Goal: Task Accomplishment & Management: Manage account settings

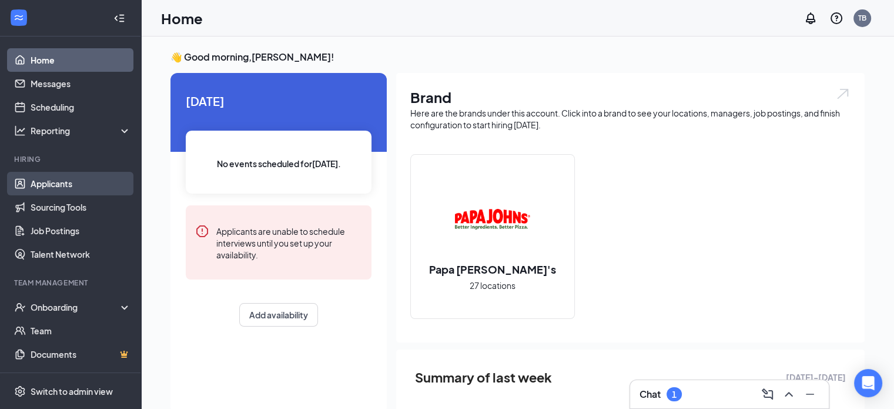
click at [66, 186] on link "Applicants" at bounding box center [81, 184] width 101 height 24
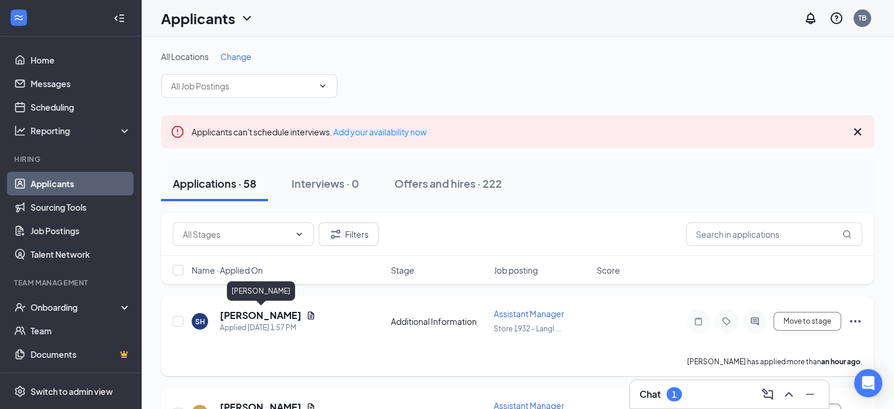
click at [282, 312] on h5 "[PERSON_NAME]" at bounding box center [261, 315] width 82 height 13
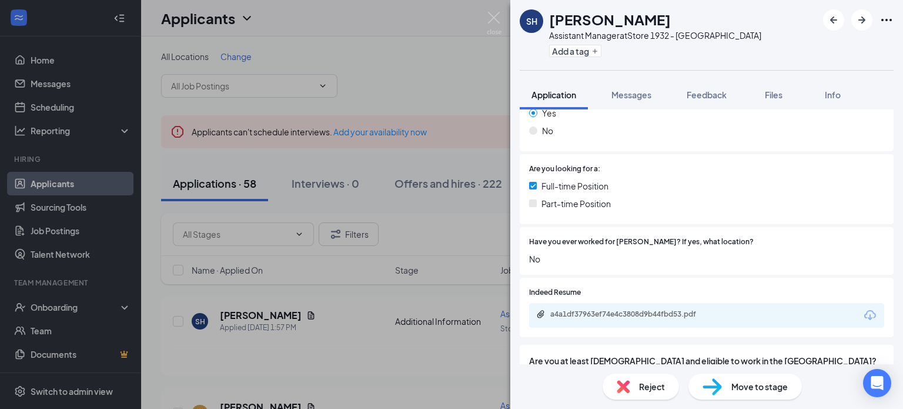
scroll to position [279, 0]
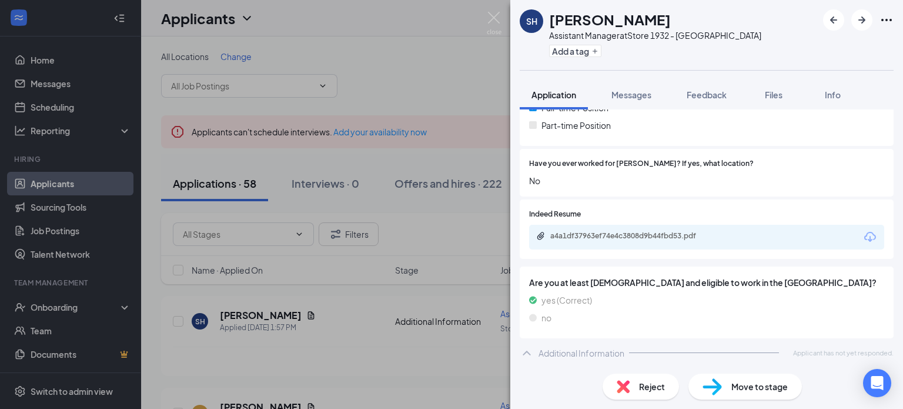
click at [628, 242] on div "a4a1df37963ef74e4c3808d9b44fbd53.pdf" at bounding box center [631, 236] width 190 height 11
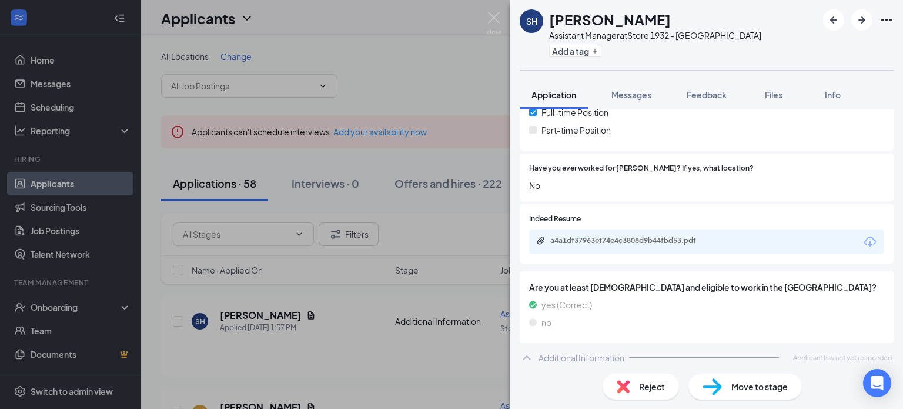
click at [638, 388] on div "Reject" at bounding box center [640, 386] width 76 height 26
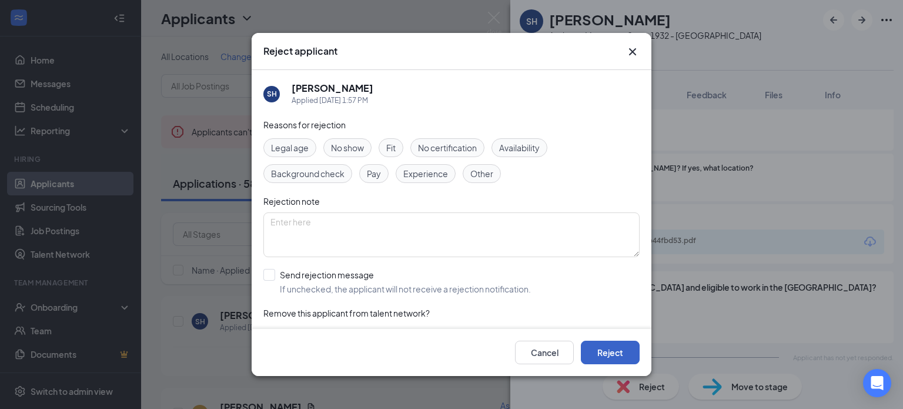
click at [625, 340] on button "Reject" at bounding box center [610, 352] width 59 height 24
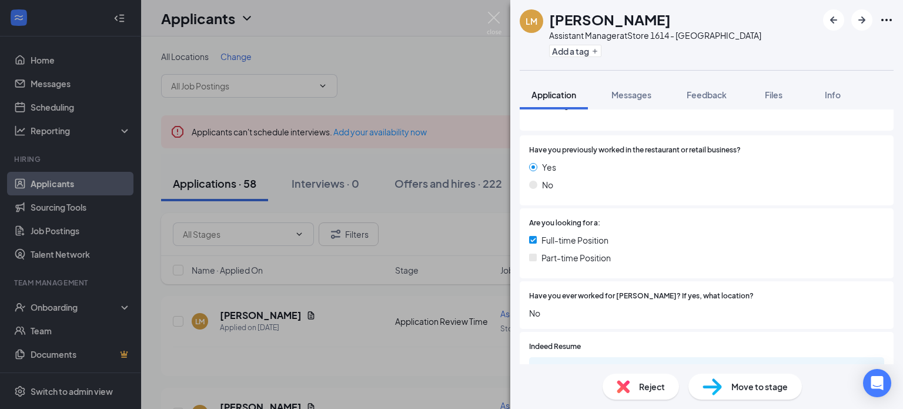
scroll to position [146, 0]
click at [639, 384] on span "Reject" at bounding box center [652, 386] width 26 height 13
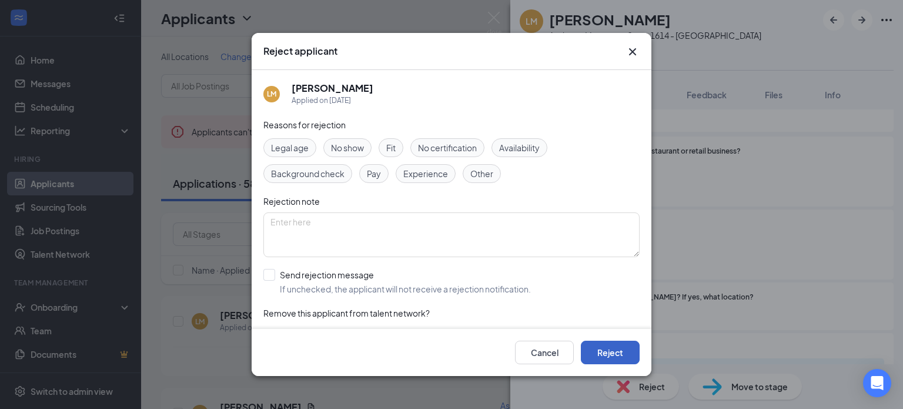
click at [602, 351] on button "Reject" at bounding box center [610, 352] width 59 height 24
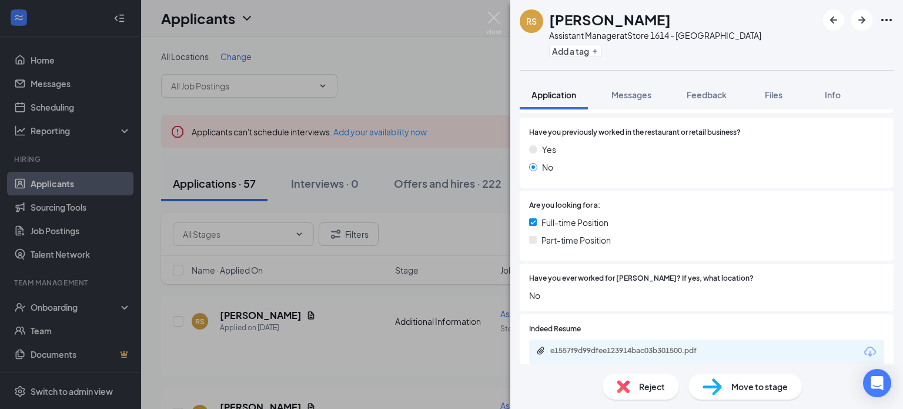
scroll to position [312, 0]
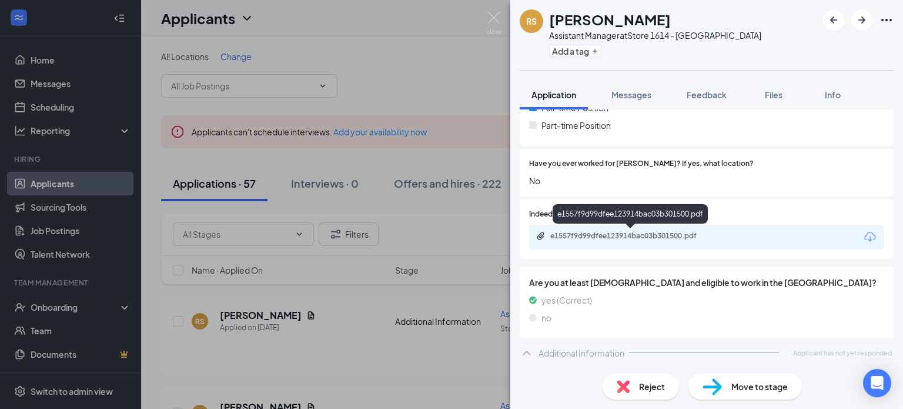
click at [647, 235] on div "e1557f9d99dfee123914bac03b301500.pdf" at bounding box center [632, 235] width 165 height 9
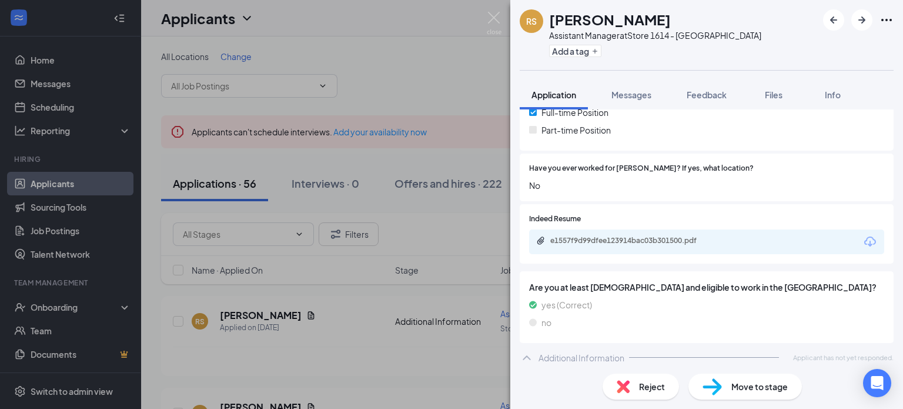
click at [621, 385] on img at bounding box center [623, 386] width 13 height 13
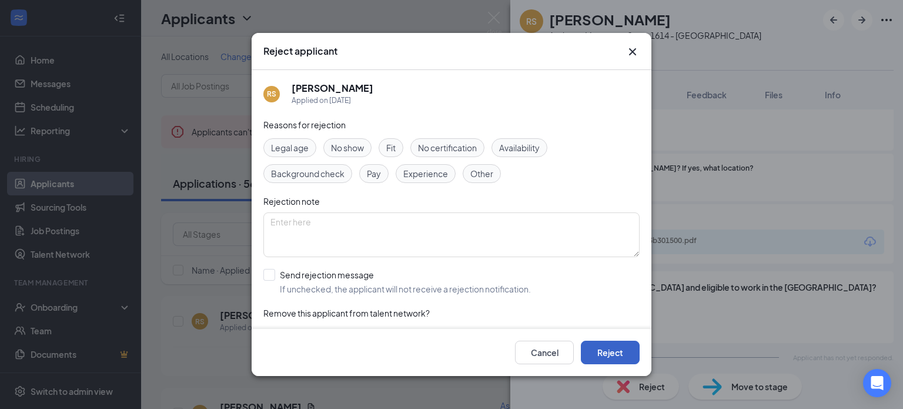
click at [585, 348] on button "Reject" at bounding box center [610, 352] width 59 height 24
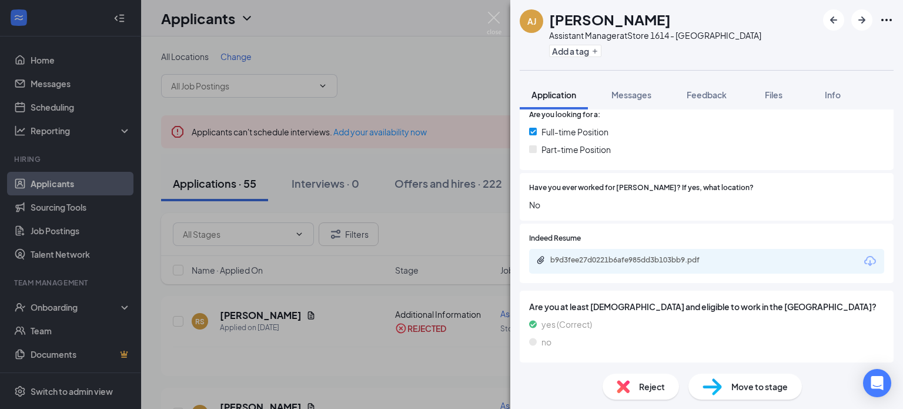
scroll to position [279, 0]
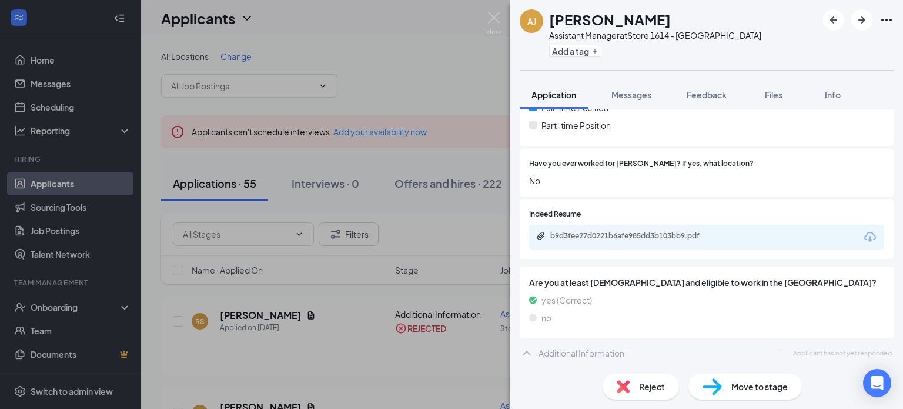
click at [665, 228] on div "b9d3fee27d0221b6afe985dd3b103bb9.pdf" at bounding box center [706, 237] width 355 height 25
click at [660, 241] on div "b9d3fee27d0221b6afe985dd3b103bb9.pdf" at bounding box center [631, 236] width 190 height 11
click at [635, 384] on div "Reject" at bounding box center [640, 386] width 76 height 26
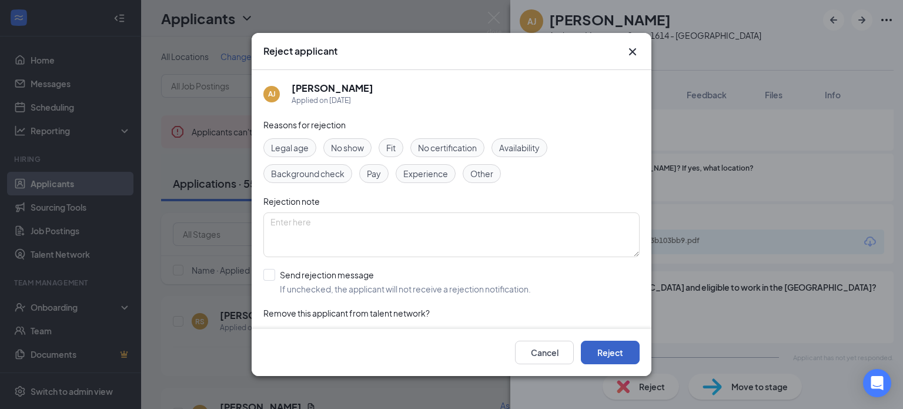
click at [619, 363] on button "Reject" at bounding box center [610, 352] width 59 height 24
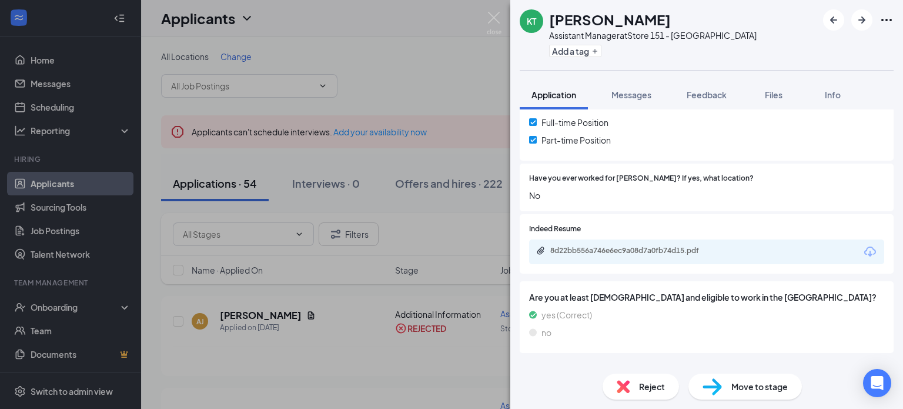
scroll to position [264, 0]
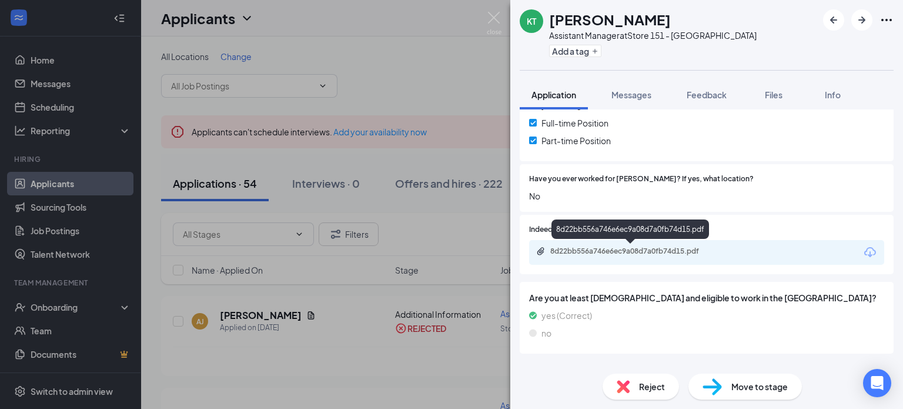
click at [655, 253] on div "8d22bb556a746e6ec9a08d7a0fb74d15.pdf" at bounding box center [632, 250] width 165 height 9
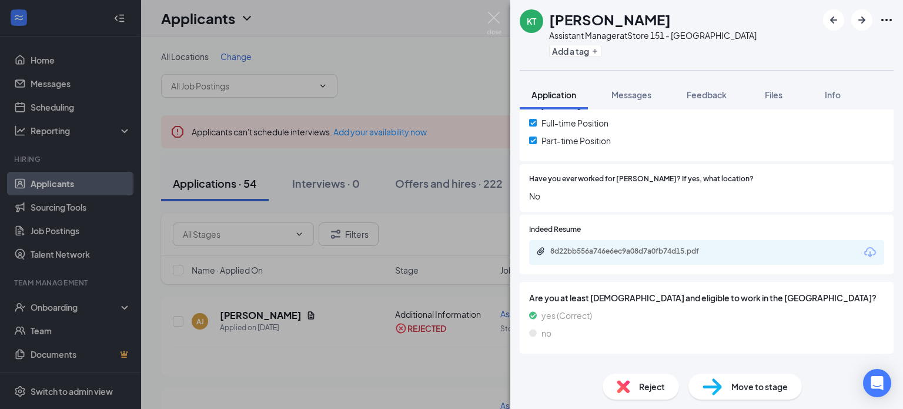
click at [658, 373] on div "Reject" at bounding box center [640, 386] width 76 height 26
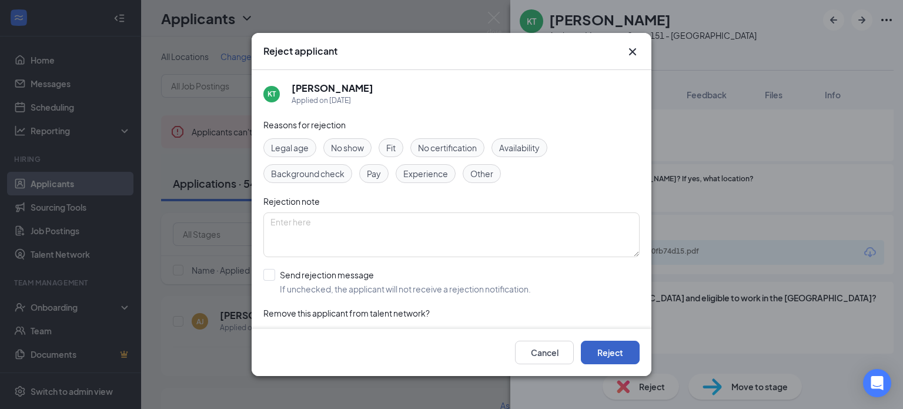
click at [618, 352] on button "Reject" at bounding box center [610, 352] width 59 height 24
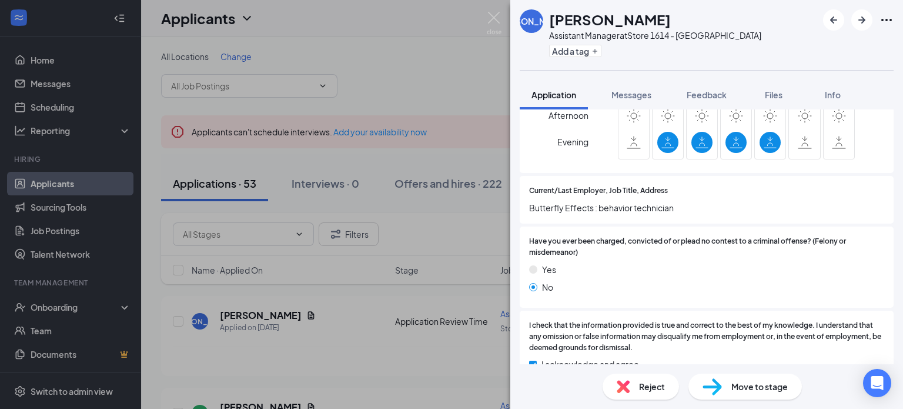
scroll to position [851, 0]
click at [632, 397] on div "Reject" at bounding box center [640, 386] width 76 height 26
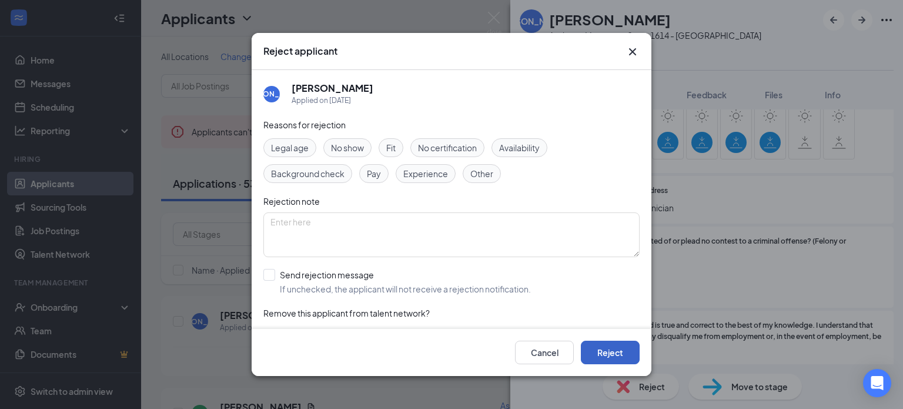
click at [621, 352] on button "Reject" at bounding box center [610, 352] width 59 height 24
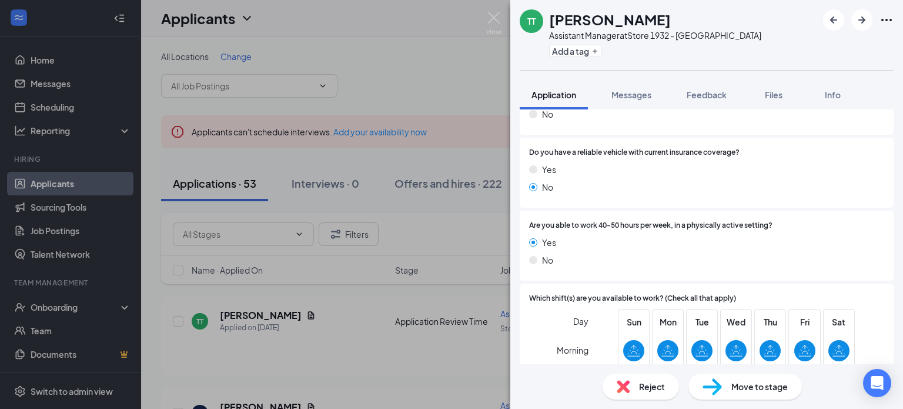
scroll to position [563, 0]
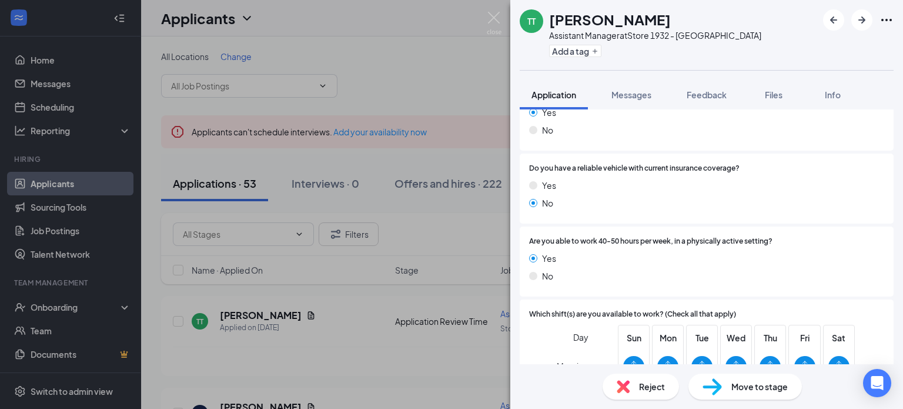
click at [642, 396] on div "Reject" at bounding box center [640, 386] width 76 height 26
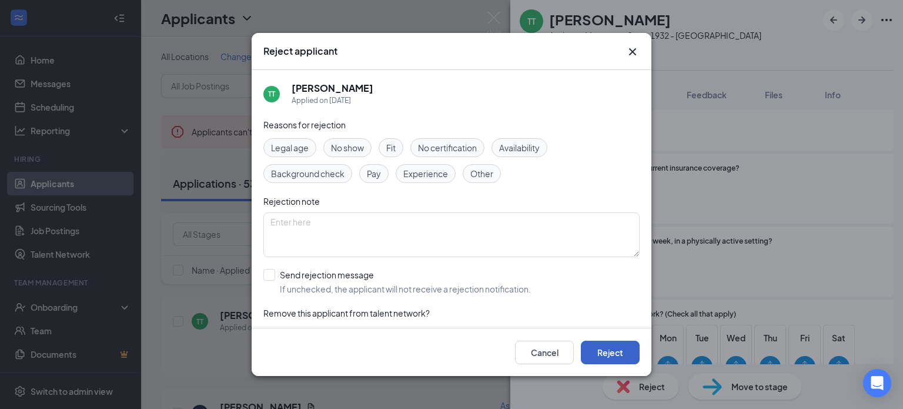
click at [607, 347] on button "Reject" at bounding box center [610, 352] width 59 height 24
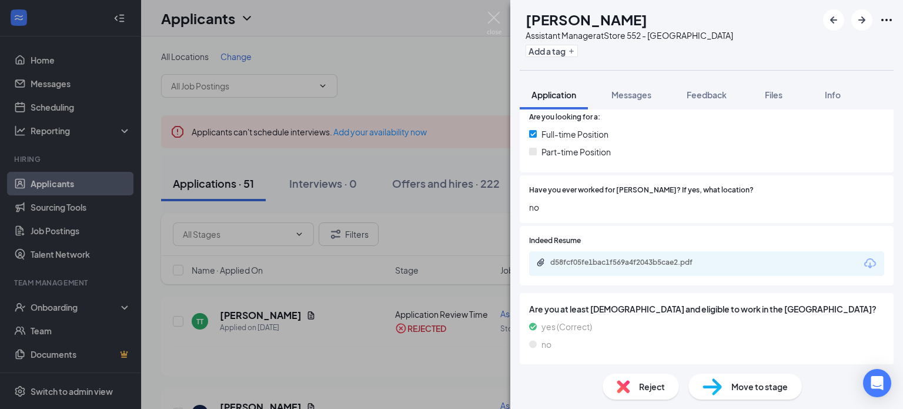
scroll to position [246, 0]
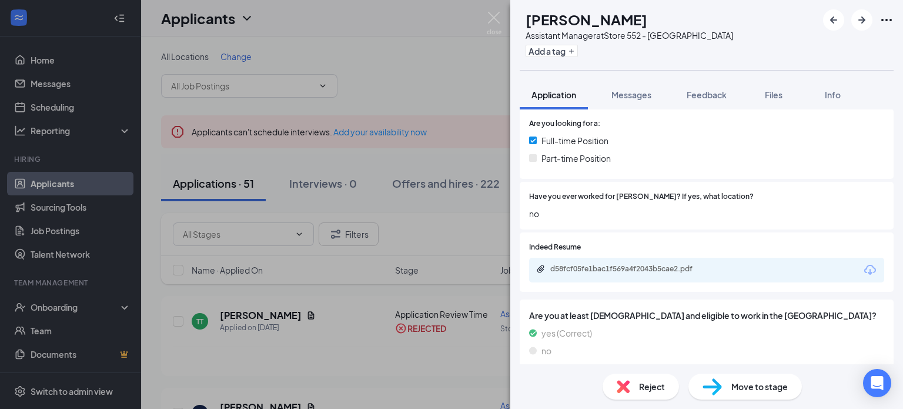
click at [595, 274] on div "d58fcf05fe1bac1f569a4f2043b5cae2.pdf" at bounding box center [706, 269] width 355 height 25
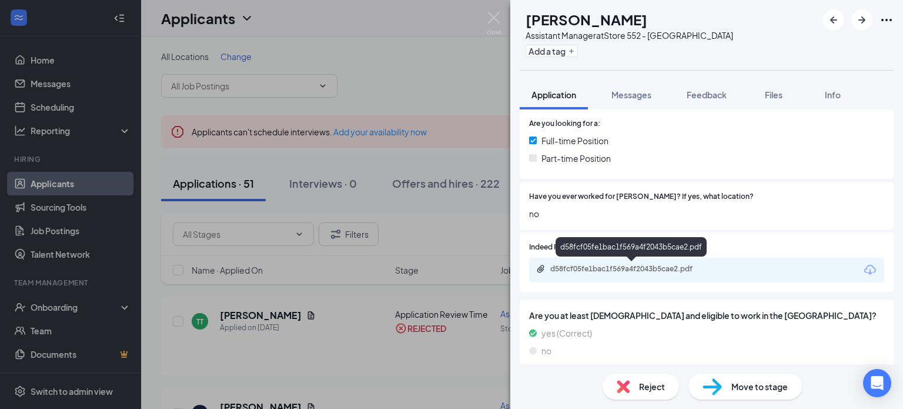
click at [599, 272] on div "d58fcf05fe1bac1f569a4f2043b5cae2.pdf" at bounding box center [632, 268] width 165 height 9
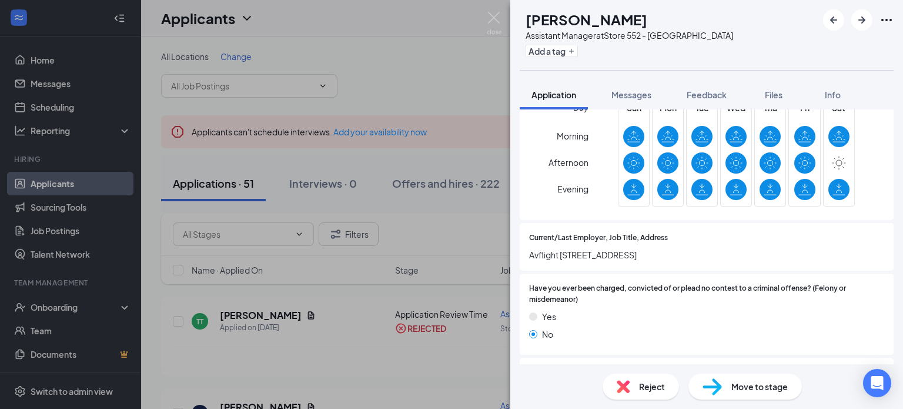
scroll to position [794, 0]
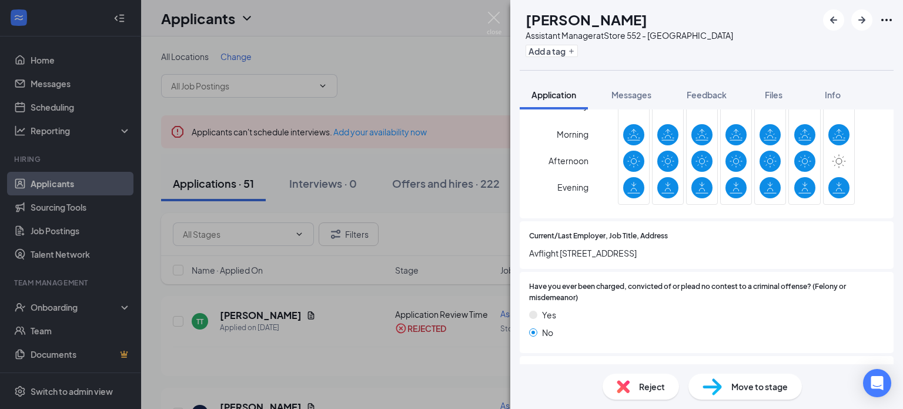
click at [647, 379] on div "Reject" at bounding box center [640, 386] width 76 height 26
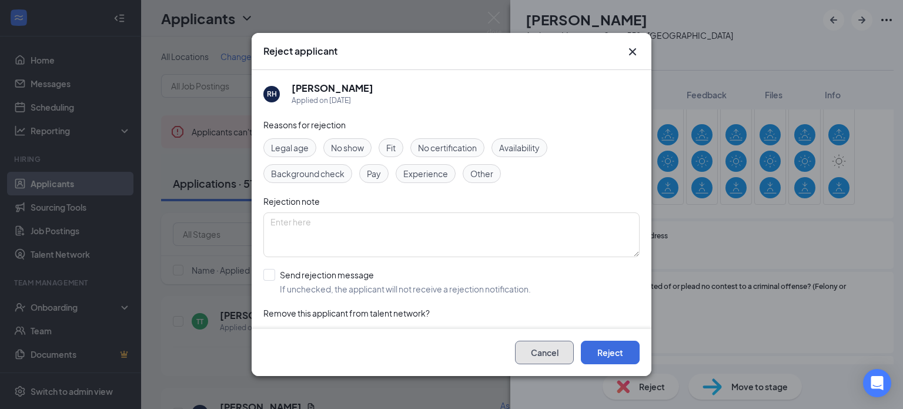
click at [547, 357] on button "Cancel" at bounding box center [544, 352] width 59 height 24
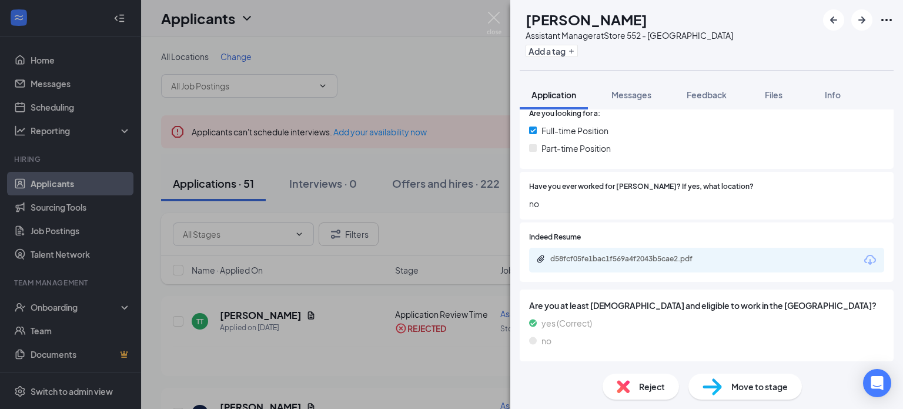
scroll to position [256, 0]
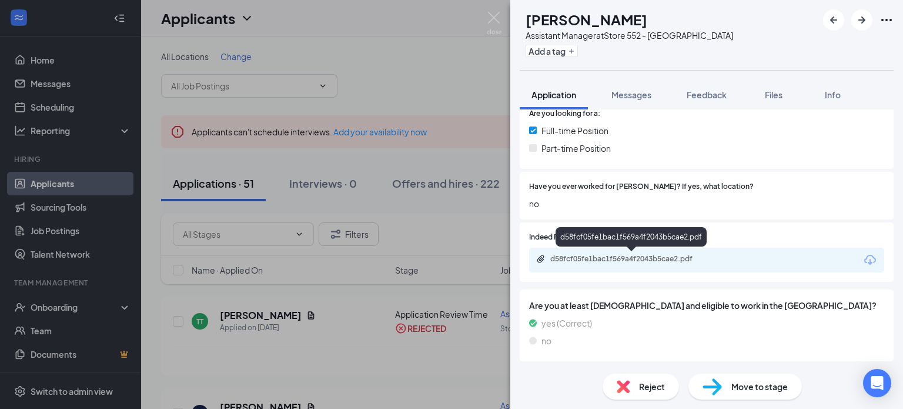
click at [617, 256] on div "d58fcf05fe1bac1f569a4f2043b5cae2.pdf" at bounding box center [632, 258] width 165 height 9
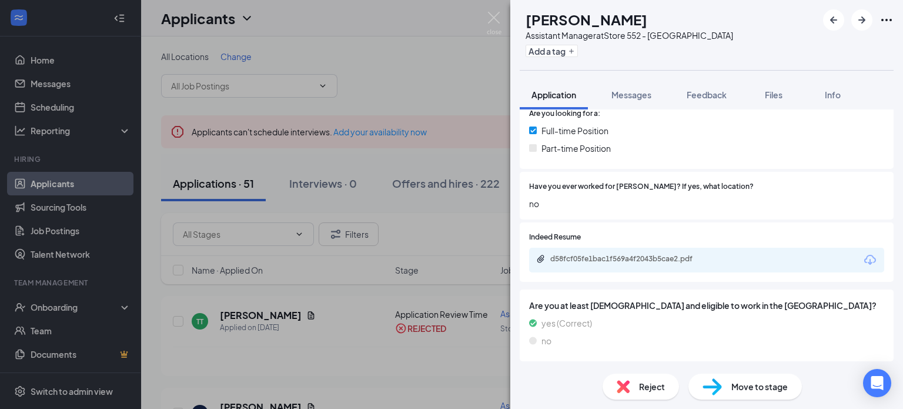
click at [628, 383] on img at bounding box center [623, 386] width 13 height 13
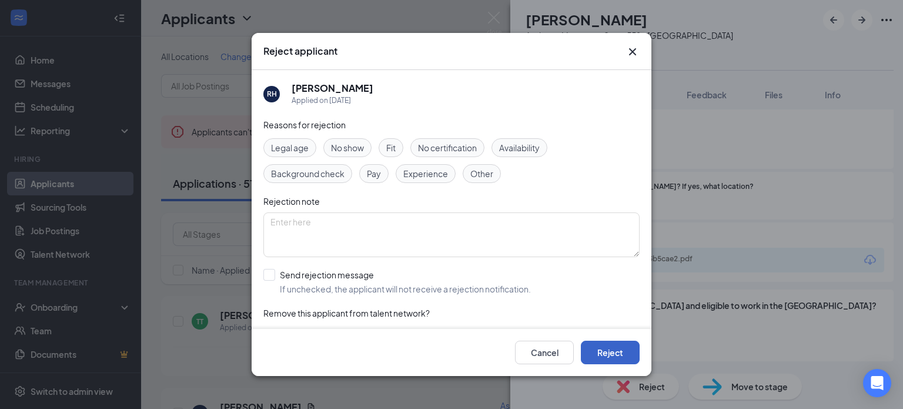
click at [598, 345] on button "Reject" at bounding box center [610, 352] width 59 height 24
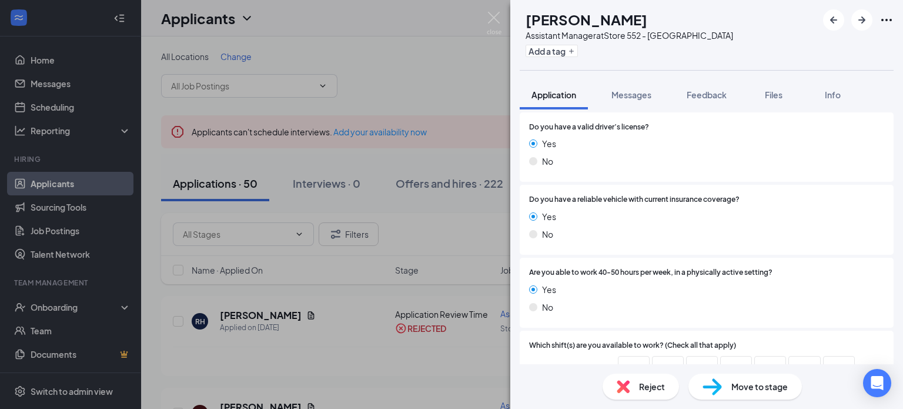
scroll to position [788, 0]
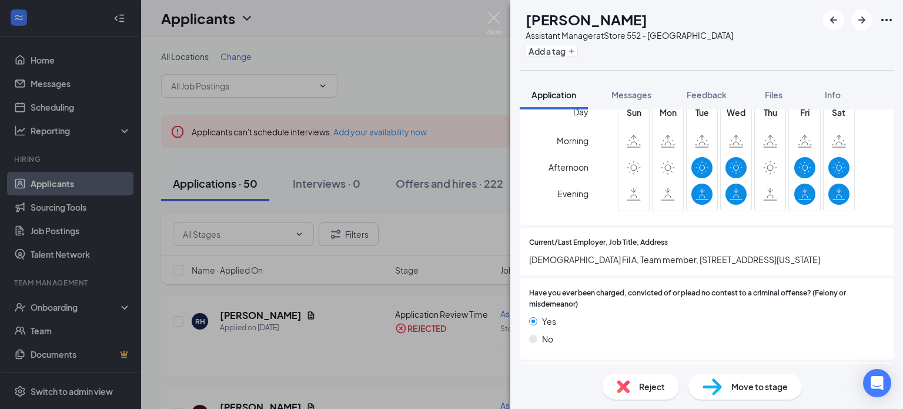
click at [630, 387] on div "Reject" at bounding box center [640, 386] width 76 height 26
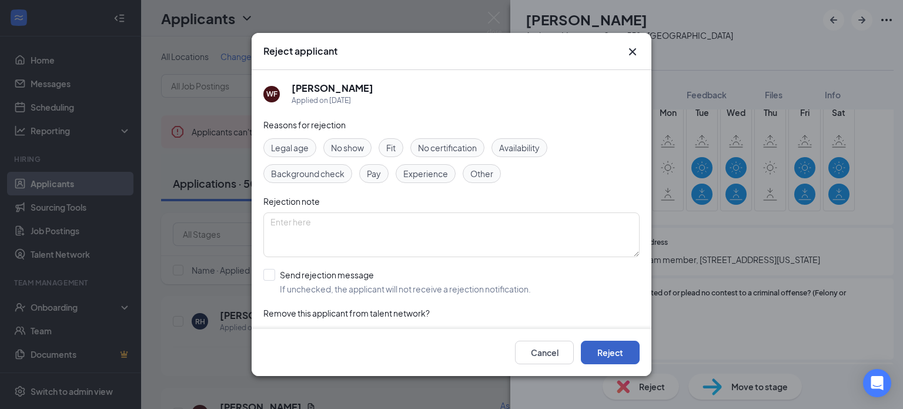
click at [609, 346] on button "Reject" at bounding box center [610, 352] width 59 height 24
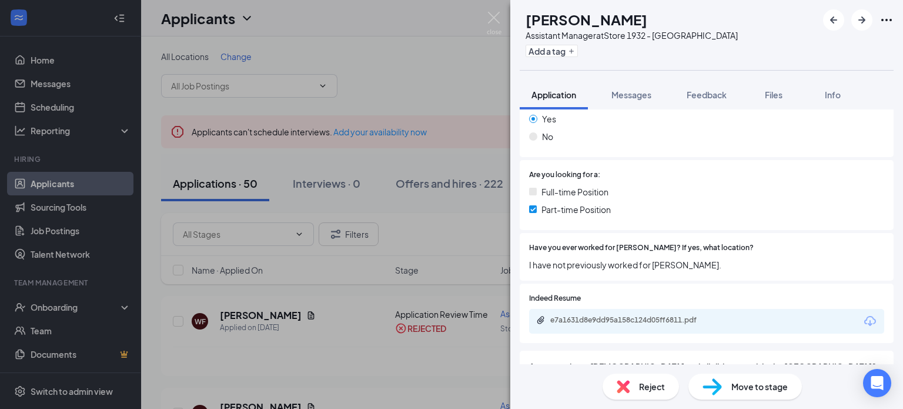
scroll to position [279, 0]
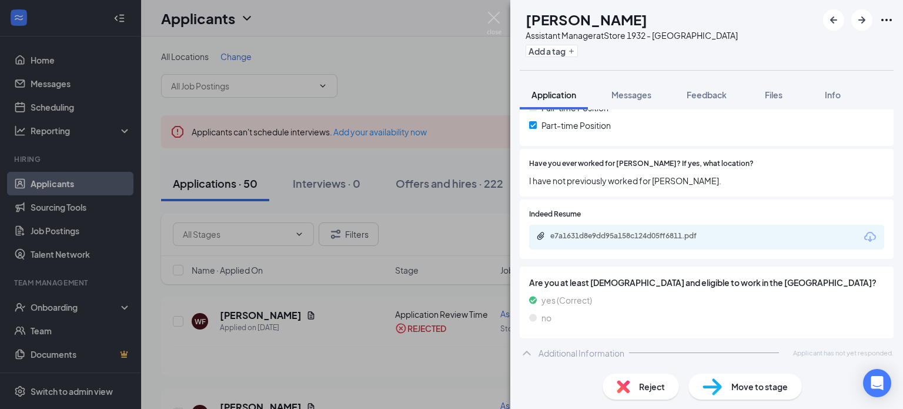
click at [624, 379] on div "Reject" at bounding box center [640, 386] width 76 height 26
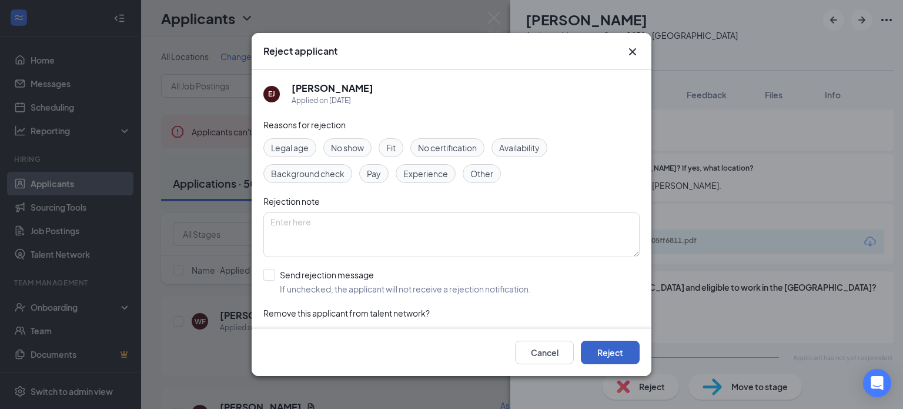
click at [613, 353] on button "Reject" at bounding box center [610, 352] width 59 height 24
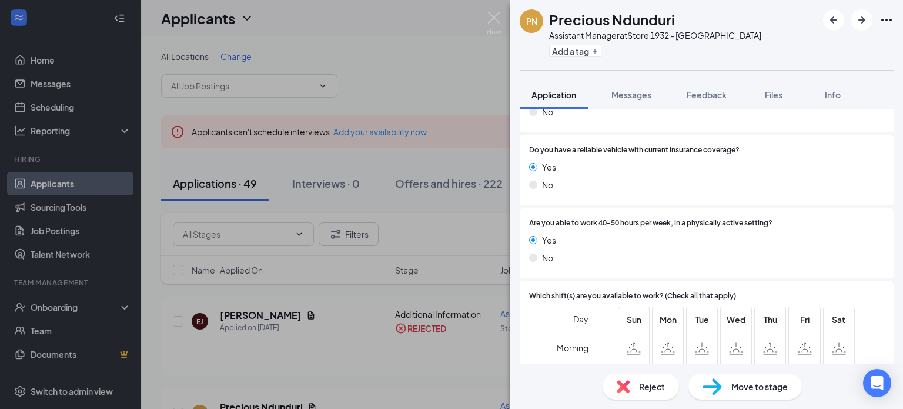
scroll to position [758, 0]
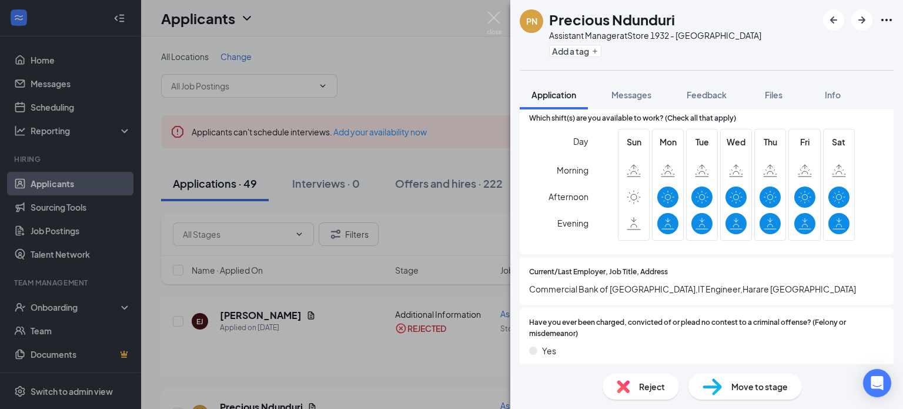
click at [642, 395] on div "Reject" at bounding box center [640, 386] width 76 height 26
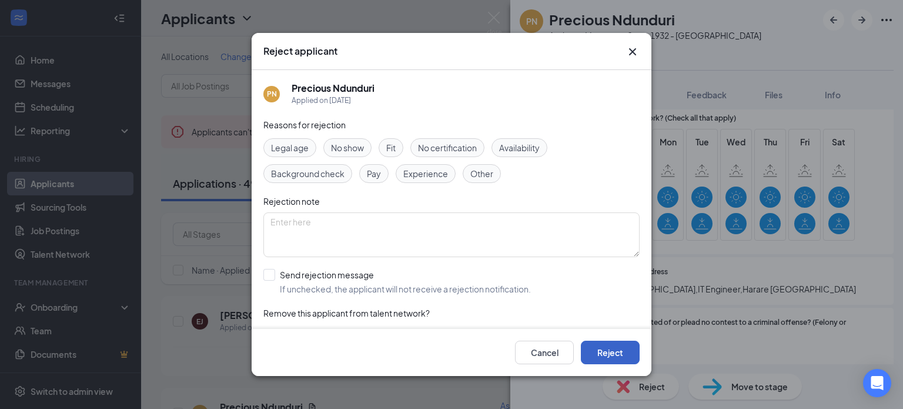
click at [620, 359] on button "Reject" at bounding box center [610, 352] width 59 height 24
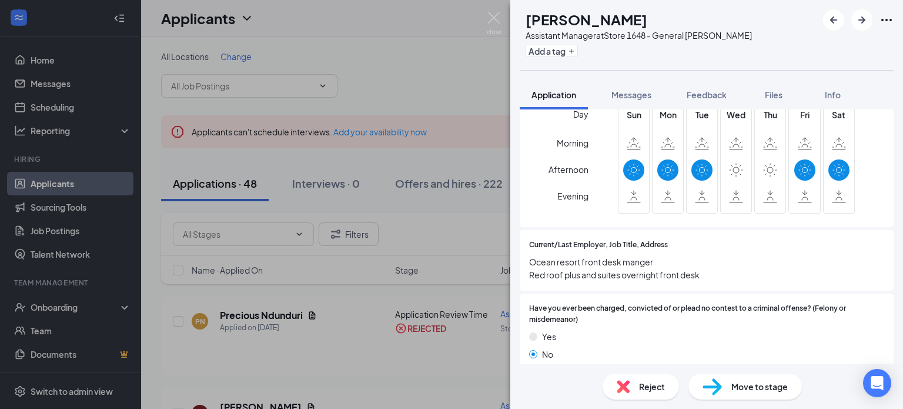
scroll to position [792, 0]
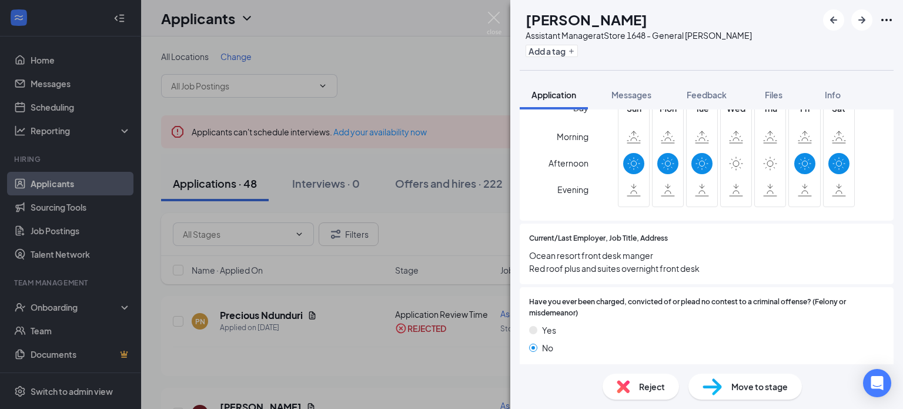
click at [650, 389] on span "Reject" at bounding box center [652, 386] width 26 height 13
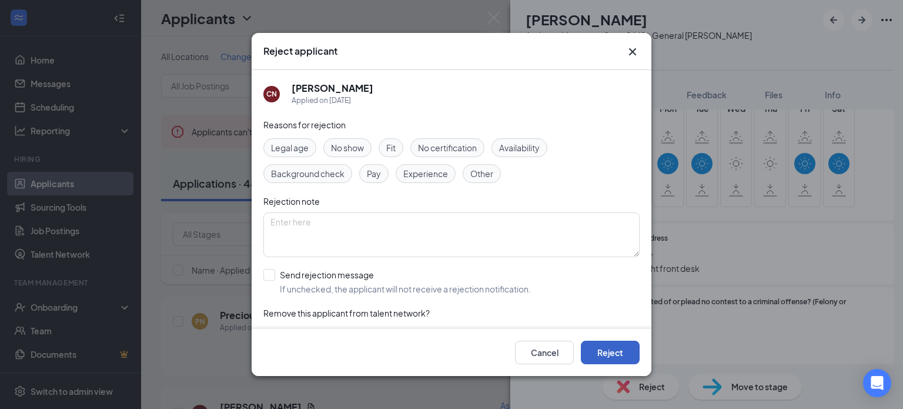
click at [622, 359] on button "Reject" at bounding box center [610, 352] width 59 height 24
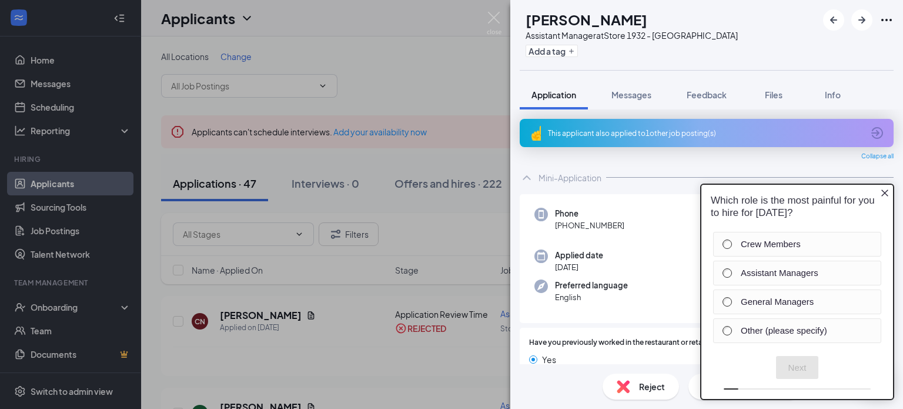
click at [885, 193] on icon "Close button" at bounding box center [884, 192] width 7 height 7
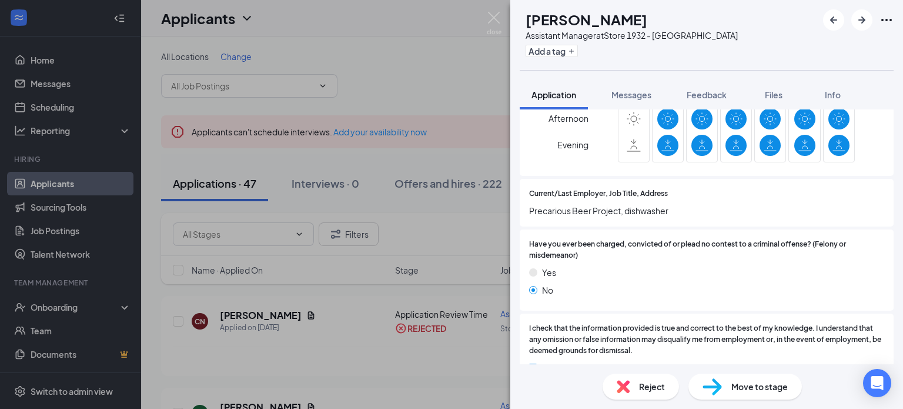
scroll to position [883, 0]
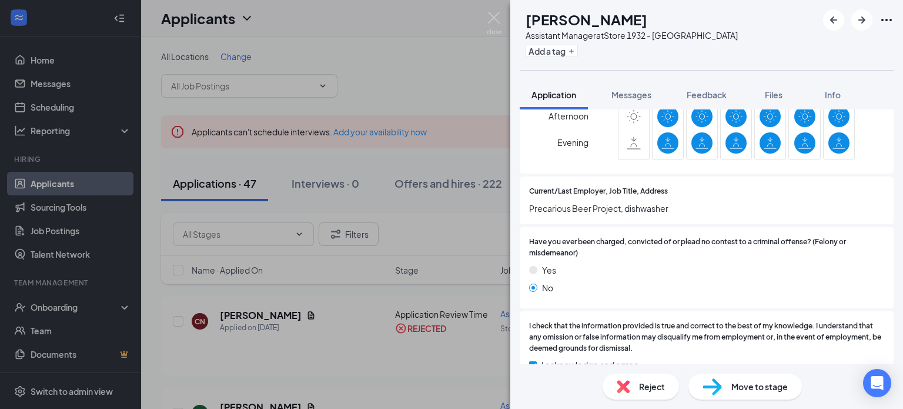
click at [647, 388] on span "Reject" at bounding box center [652, 386] width 26 height 13
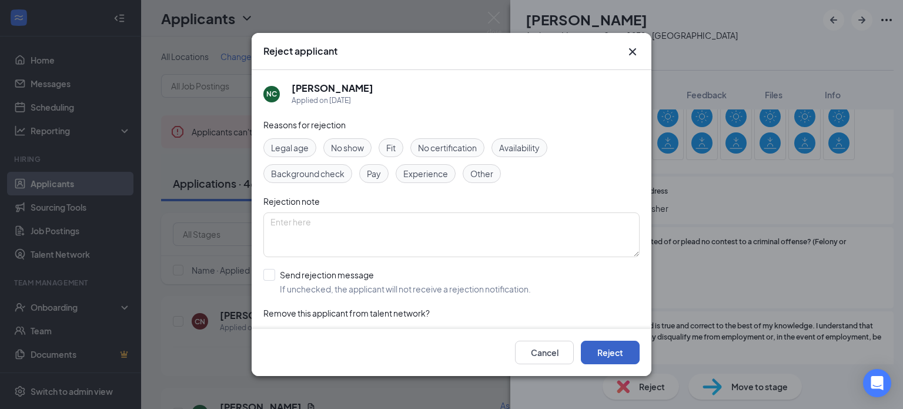
click at [603, 351] on button "Reject" at bounding box center [610, 352] width 59 height 24
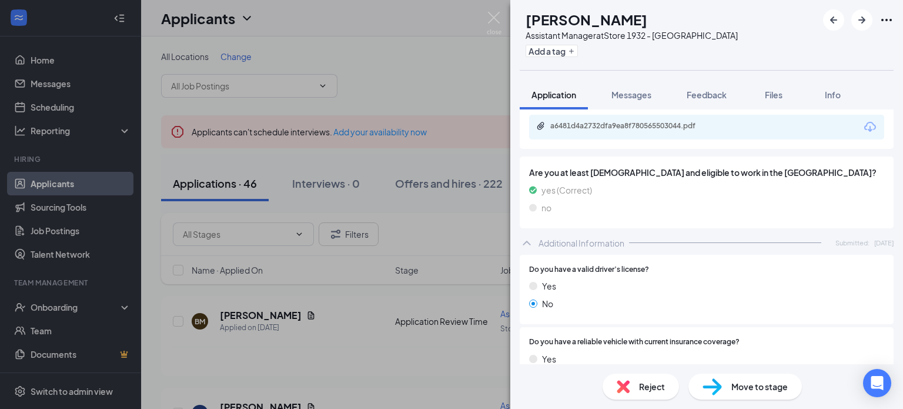
scroll to position [388, 0]
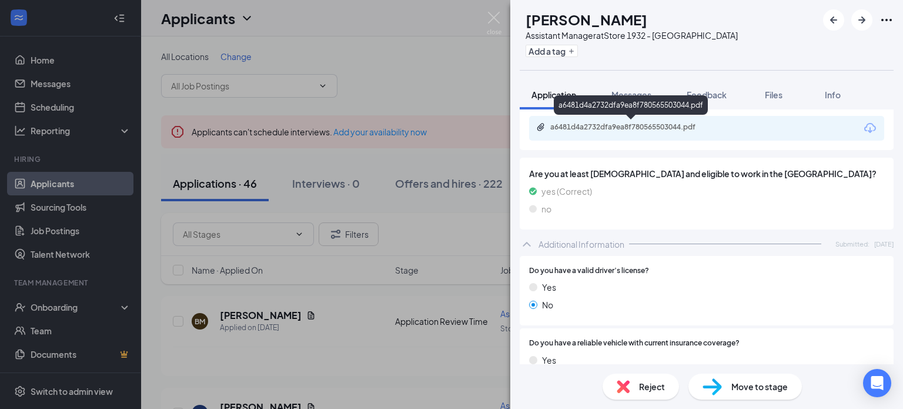
click at [640, 129] on div "a6481d4a2732dfa9ea8f780565503044.pdf" at bounding box center [632, 126] width 165 height 9
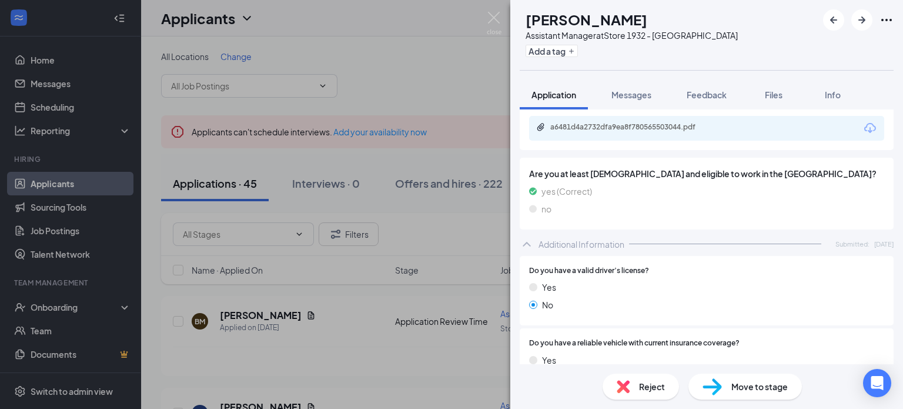
click at [627, 377] on div "Reject" at bounding box center [640, 386] width 76 height 26
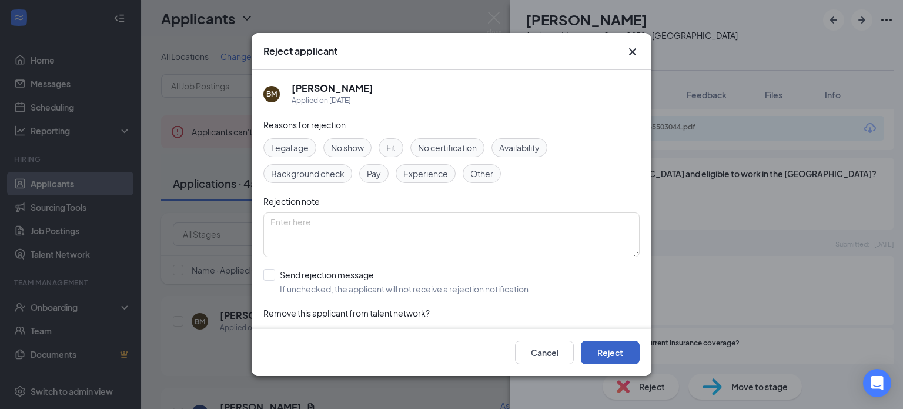
click at [595, 343] on button "Reject" at bounding box center [610, 352] width 59 height 24
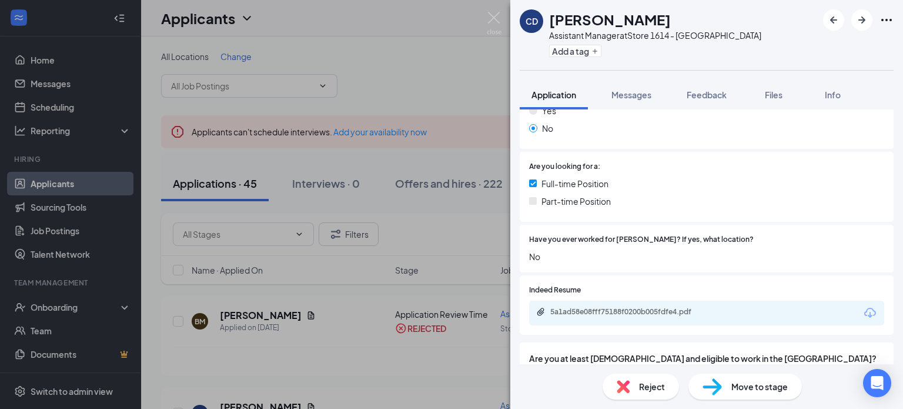
scroll to position [279, 0]
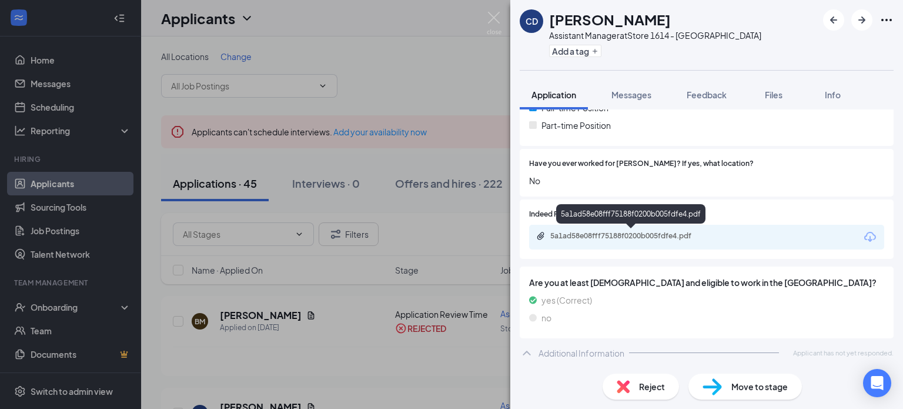
click at [638, 235] on div "5a1ad58e08fff75188f0200b005fdfe4.pdf" at bounding box center [632, 235] width 165 height 9
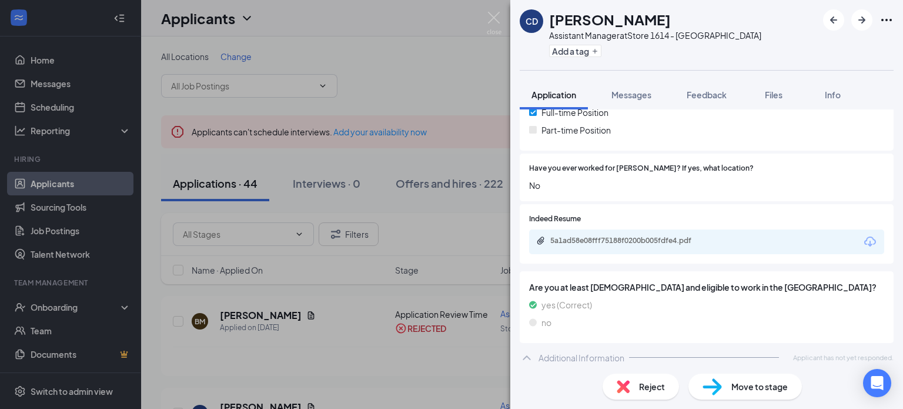
click at [638, 387] on div "Reject" at bounding box center [640, 386] width 76 height 26
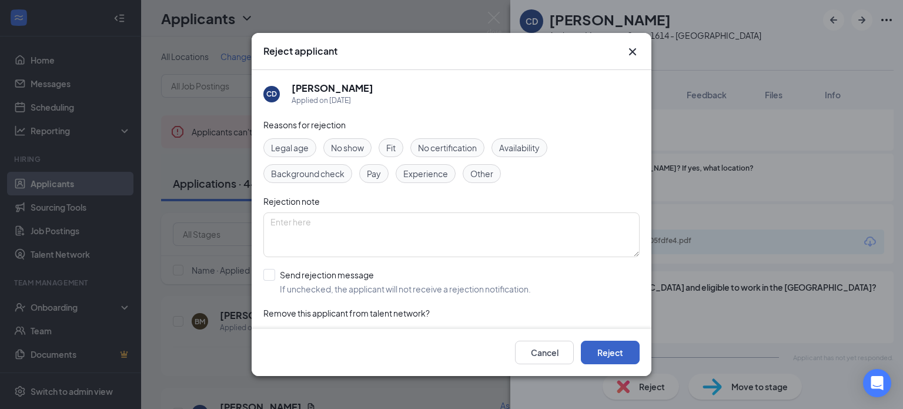
click at [623, 358] on button "Reject" at bounding box center [610, 352] width 59 height 24
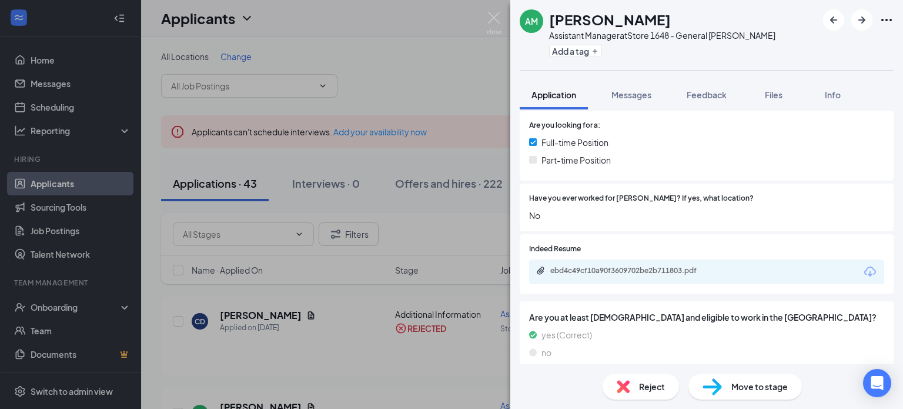
scroll to position [279, 0]
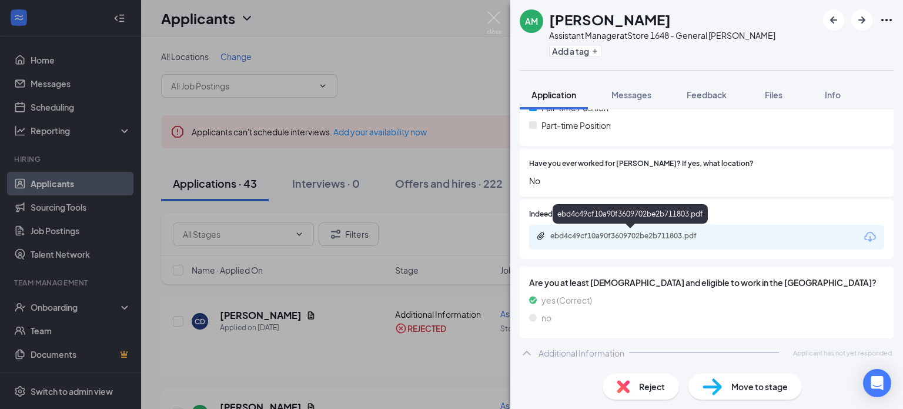
click at [642, 231] on div "ebd4c49cf10a90f3609702be2b711803.pdf" at bounding box center [632, 235] width 165 height 9
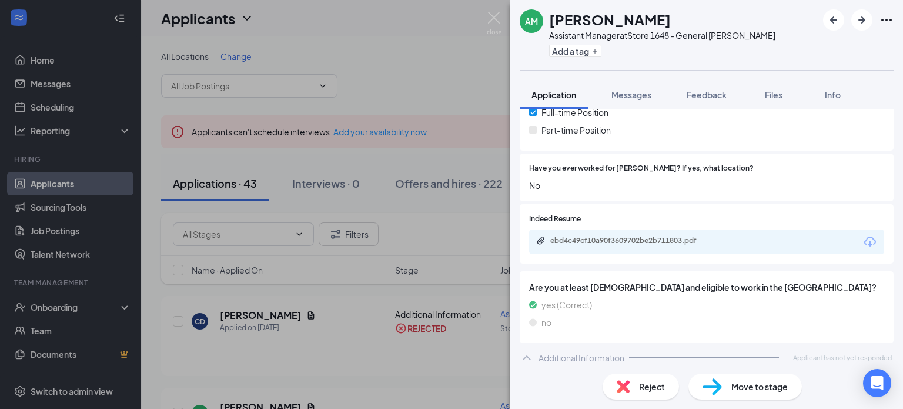
click at [647, 384] on span "Reject" at bounding box center [652, 386] width 26 height 13
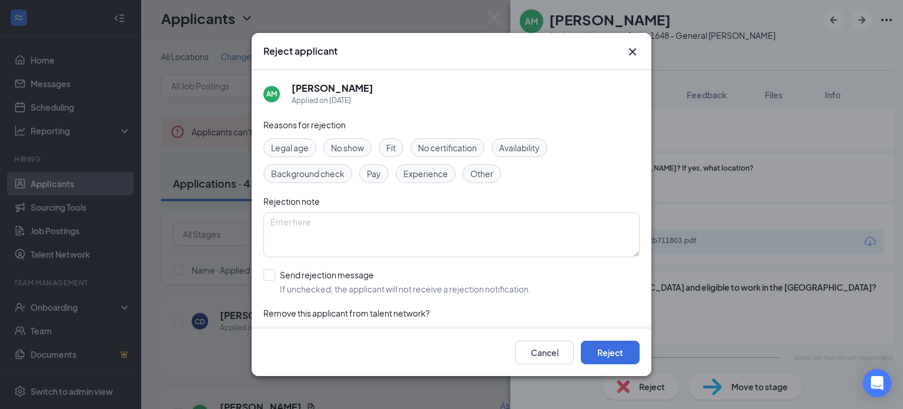
click at [613, 336] on div "Cancel Reject" at bounding box center [452, 352] width 400 height 47
click at [613, 351] on button "Reject" at bounding box center [610, 352] width 59 height 24
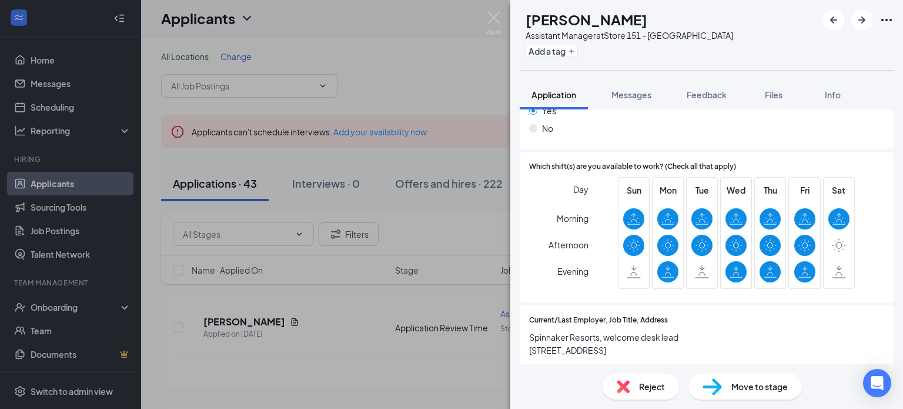
scroll to position [784, 0]
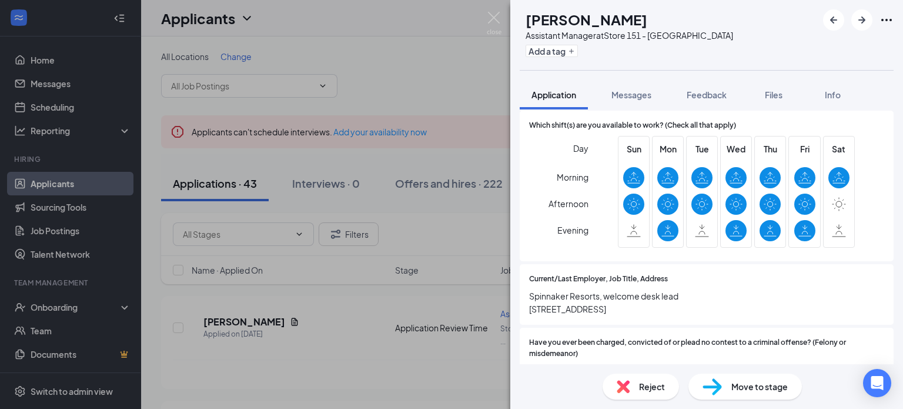
click at [625, 380] on img at bounding box center [623, 386] width 13 height 13
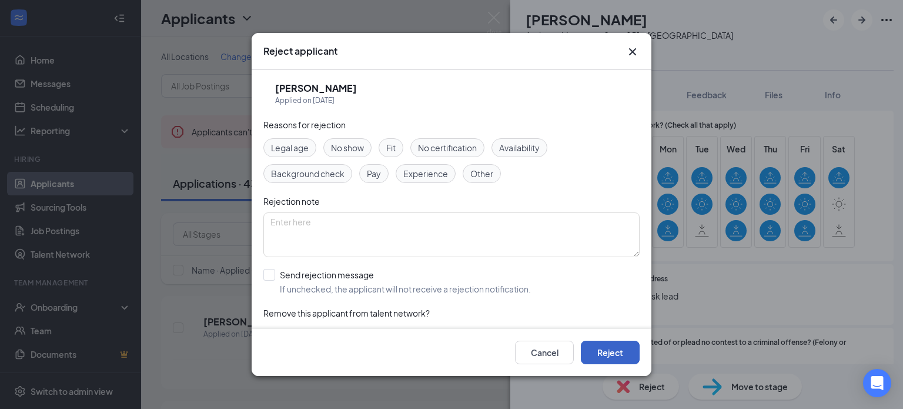
click at [617, 350] on button "Reject" at bounding box center [610, 352] width 59 height 24
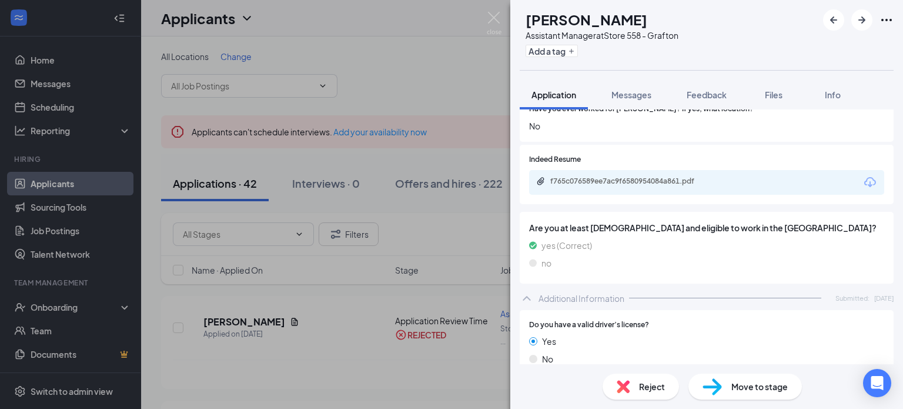
scroll to position [364, 0]
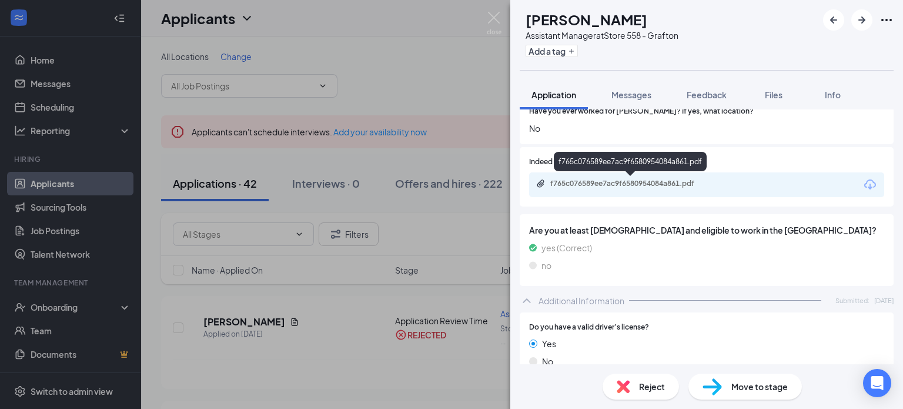
click at [613, 185] on div "f765c076589ee7ac9f6580954084a861.pdf" at bounding box center [632, 183] width 165 height 9
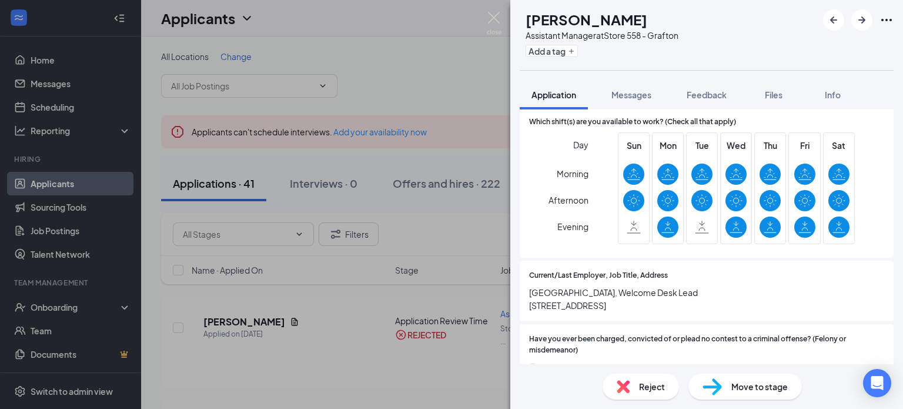
scroll to position [787, 0]
click at [634, 386] on div "Reject" at bounding box center [640, 386] width 76 height 26
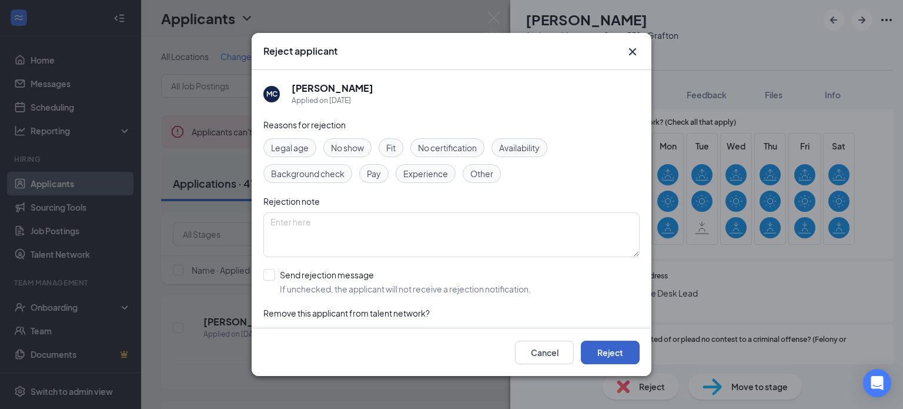
click at [618, 359] on button "Reject" at bounding box center [610, 352] width 59 height 24
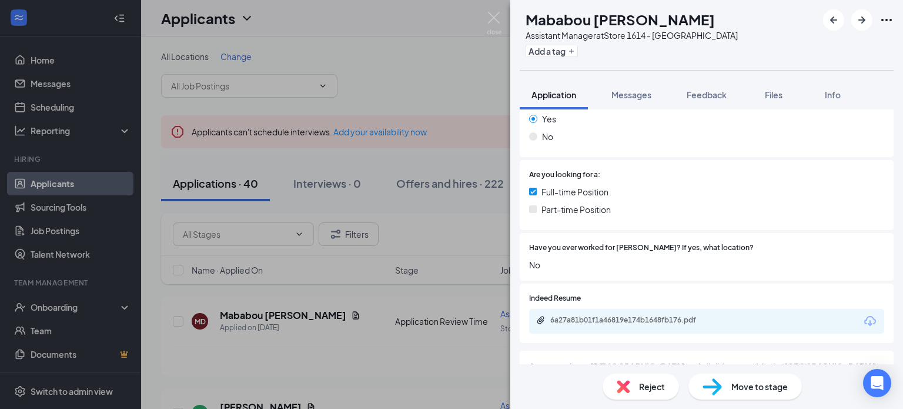
scroll to position [225, 0]
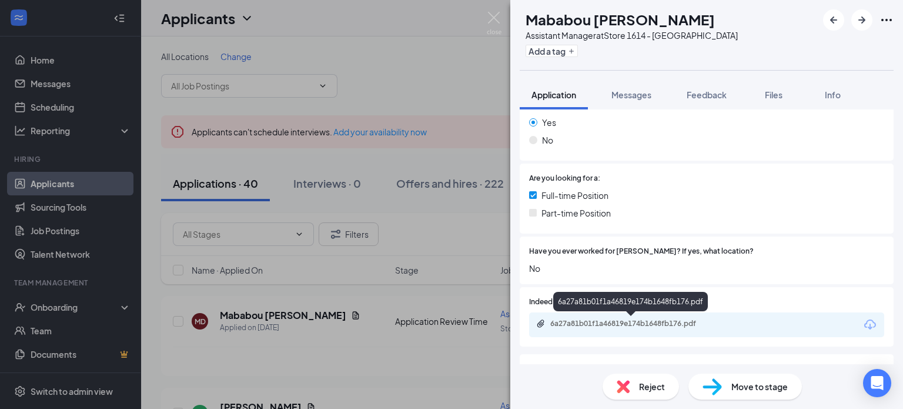
click at [606, 327] on div "6a27a81b01f1a46819e174b1648fb176.pdf" at bounding box center [632, 323] width 165 height 9
click at [643, 378] on div "Reject" at bounding box center [640, 386] width 76 height 26
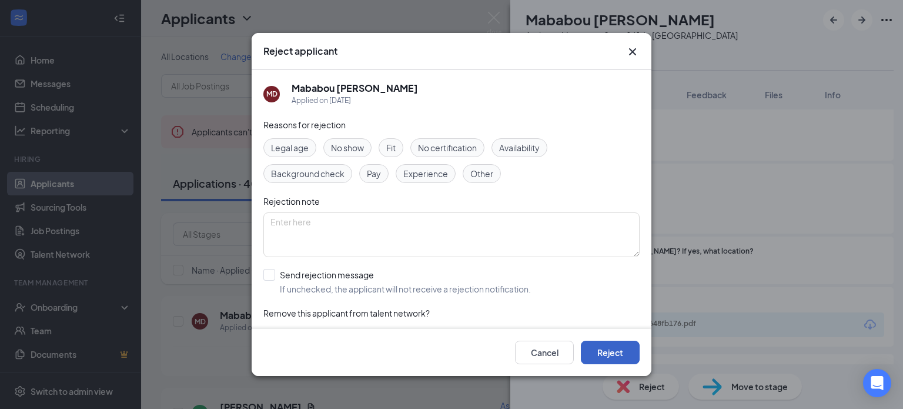
click at [610, 346] on button "Reject" at bounding box center [610, 352] width 59 height 24
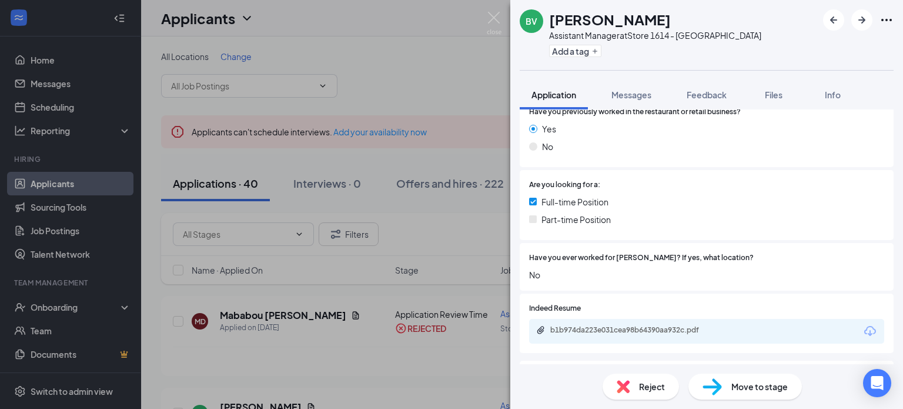
scroll to position [279, 0]
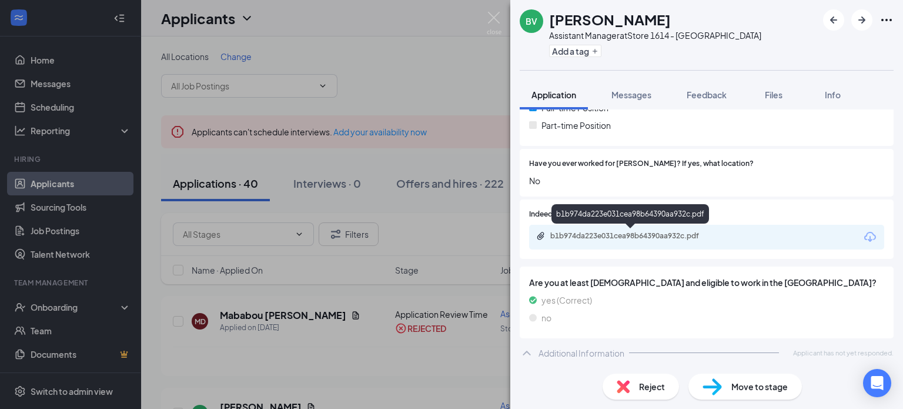
click at [640, 237] on div "b1b974da223e031cea98b64390aa932c.pdf" at bounding box center [632, 235] width 165 height 9
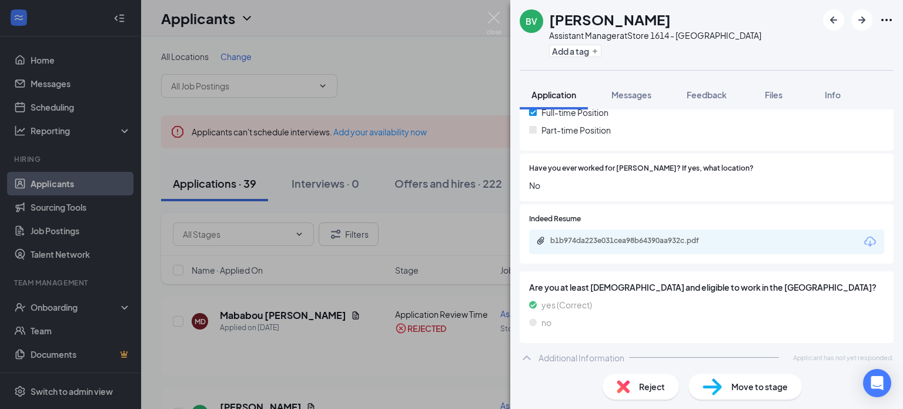
click at [645, 394] on div "Reject" at bounding box center [640, 386] width 76 height 26
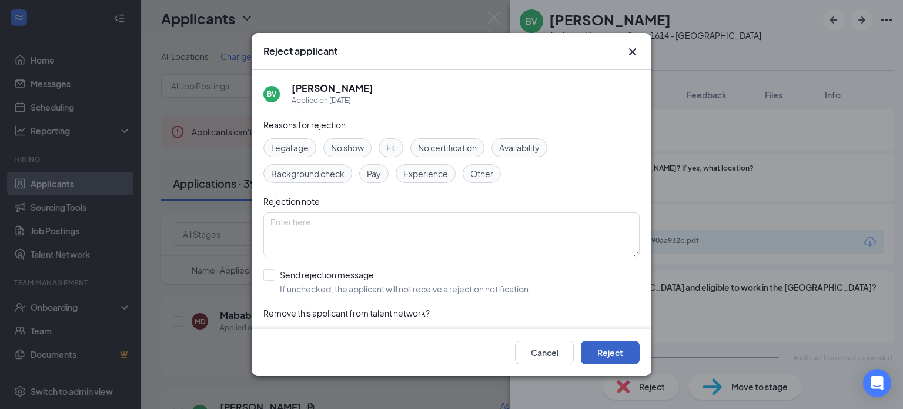
click at [614, 358] on button "Reject" at bounding box center [610, 352] width 59 height 24
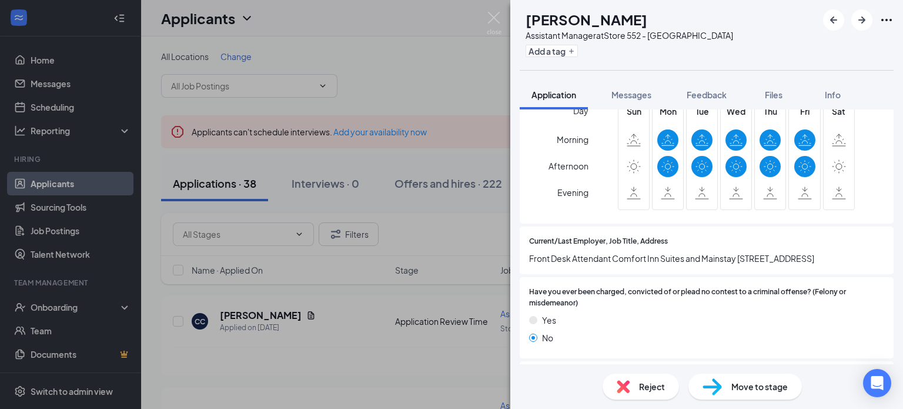
scroll to position [791, 0]
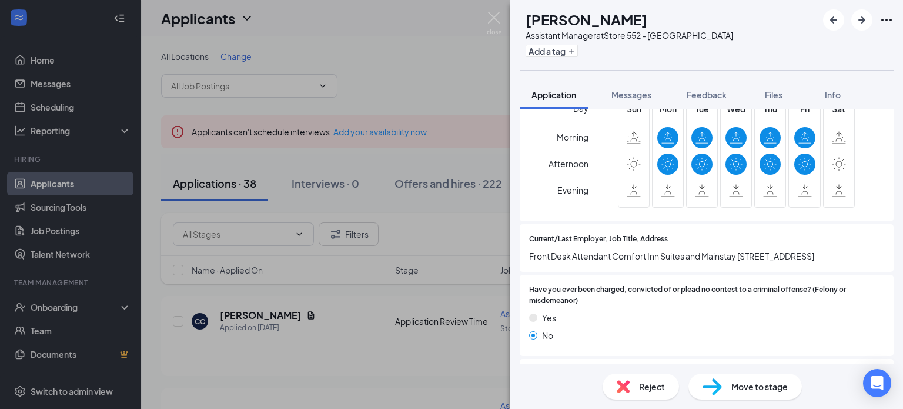
click at [649, 389] on span "Reject" at bounding box center [652, 386] width 26 height 13
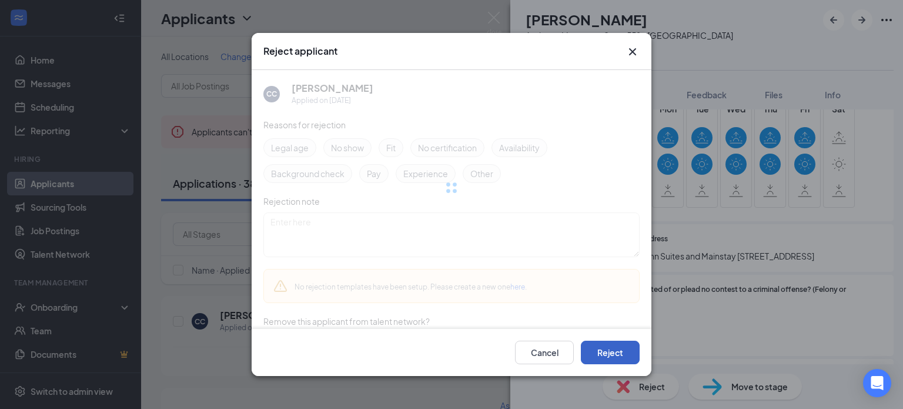
click at [612, 356] on button "Reject" at bounding box center [610, 352] width 59 height 24
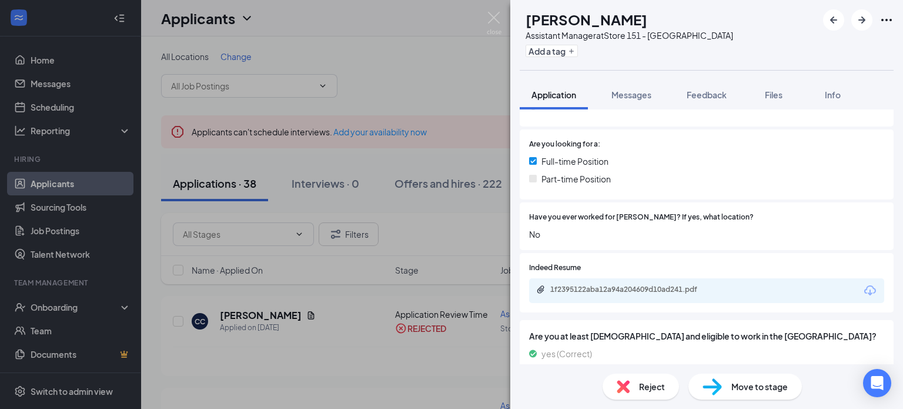
scroll to position [279, 0]
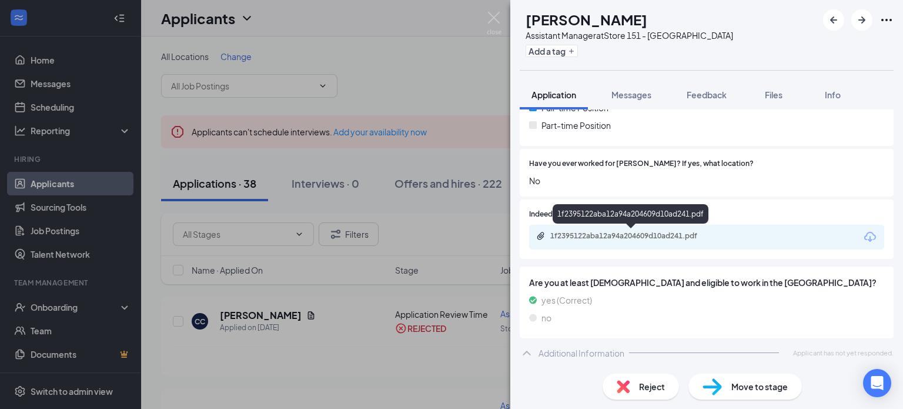
click at [637, 239] on div "1f2395122aba12a94a204609d10ad241.pdf" at bounding box center [632, 235] width 165 height 9
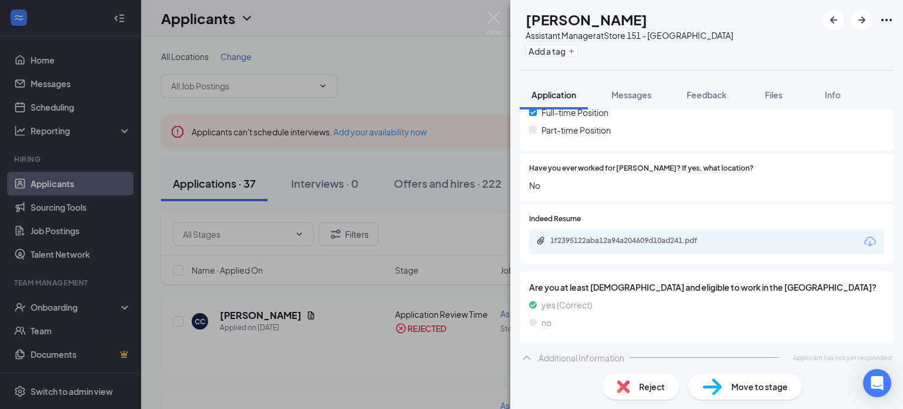
click at [627, 383] on img at bounding box center [623, 386] width 13 height 13
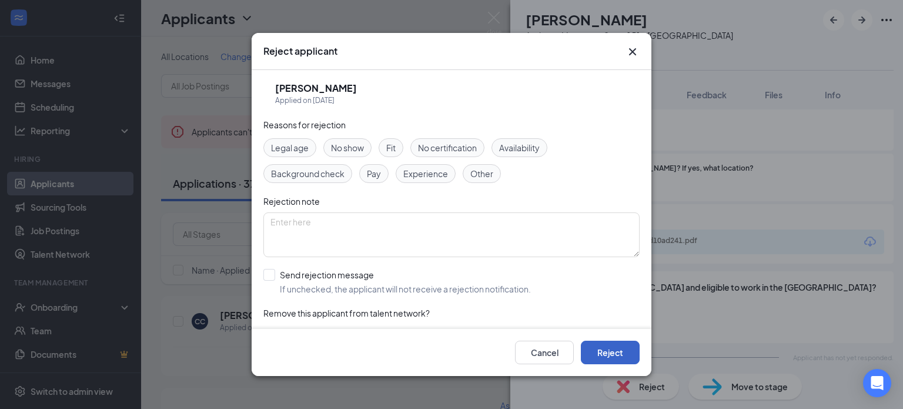
click at [600, 357] on button "Reject" at bounding box center [610, 352] width 59 height 24
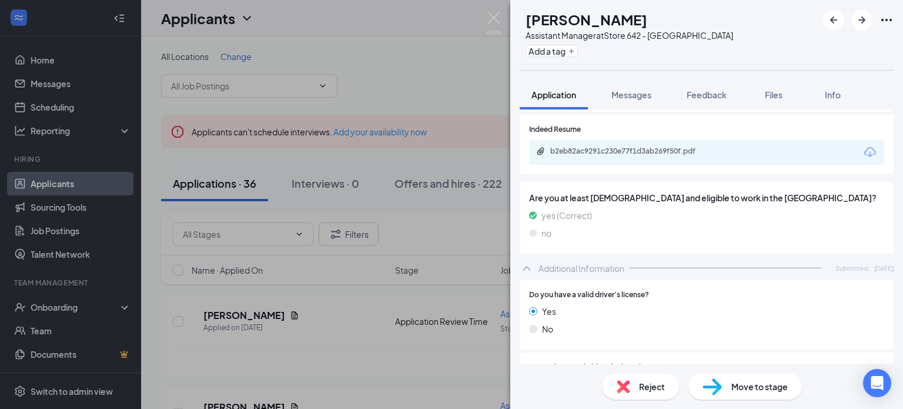
scroll to position [387, 0]
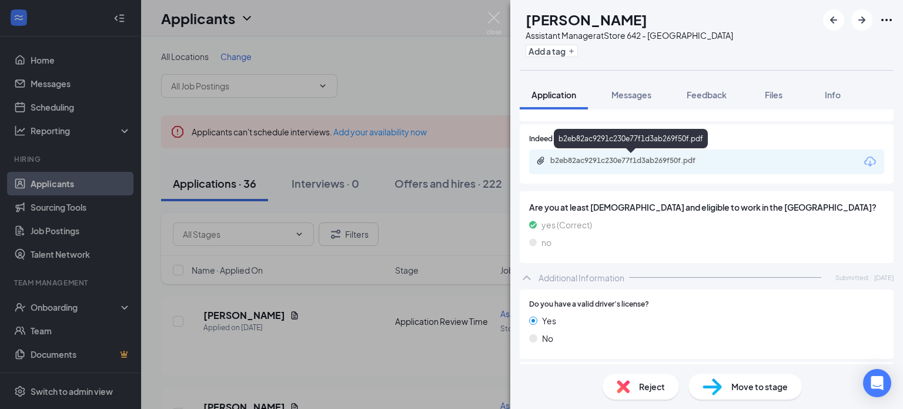
click at [632, 152] on div "b2eb82ac9291c230e77f1d3ab269f50f.pdf" at bounding box center [631, 141] width 154 height 24
click at [629, 159] on div "b2eb82ac9291c230e77f1d3ab269f50f.pdf" at bounding box center [632, 160] width 165 height 9
click at [631, 396] on div "Reject" at bounding box center [640, 386] width 76 height 26
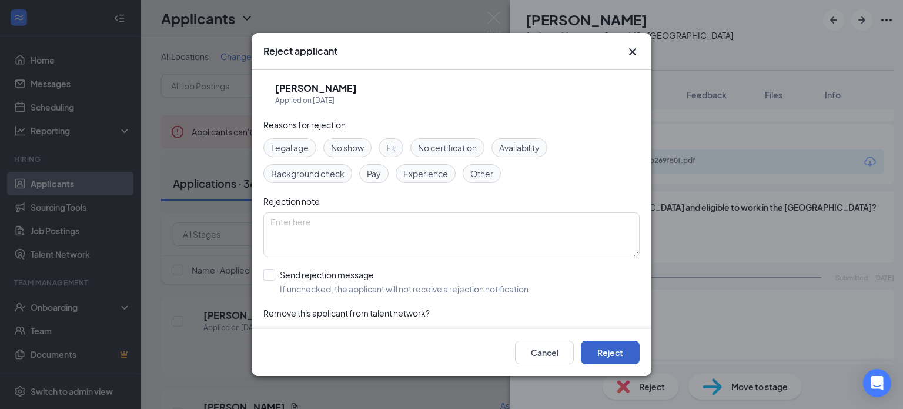
click at [614, 347] on button "Reject" at bounding box center [610, 352] width 59 height 24
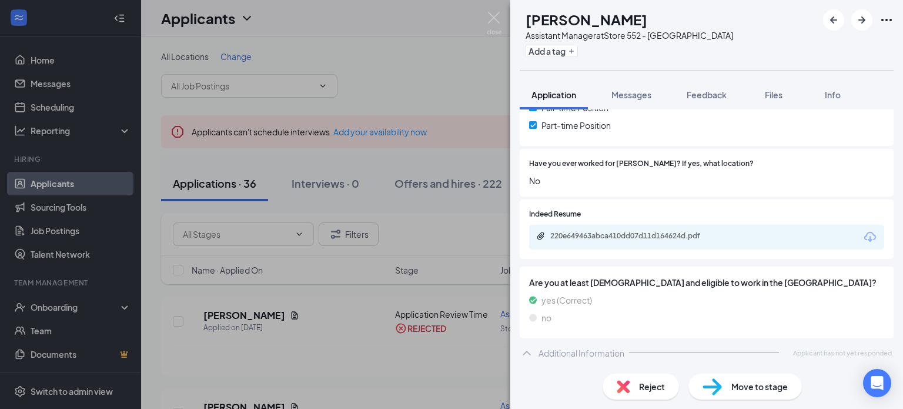
scroll to position [277, 0]
click at [628, 386] on img at bounding box center [623, 386] width 13 height 13
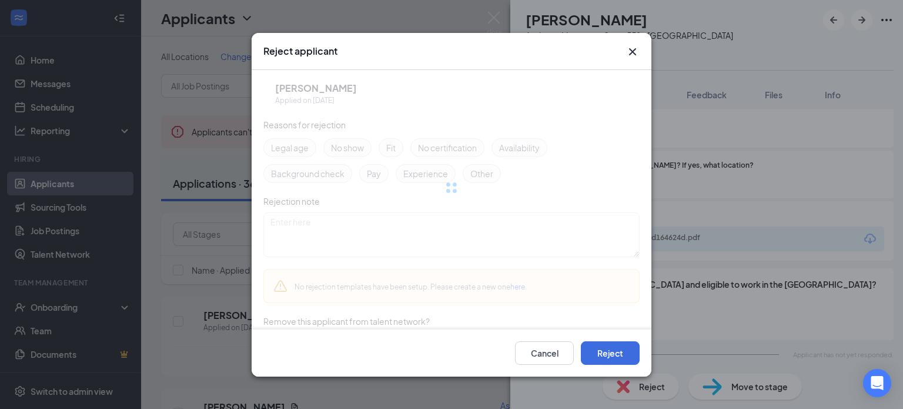
scroll to position [274, 0]
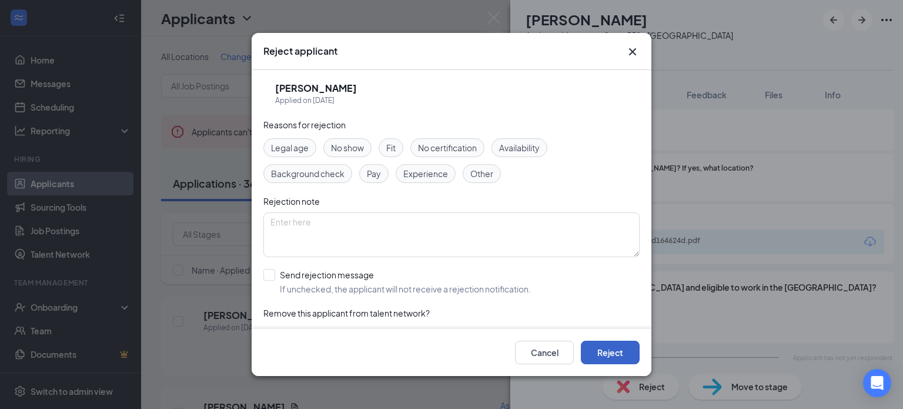
click at [607, 354] on button "Reject" at bounding box center [610, 352] width 59 height 24
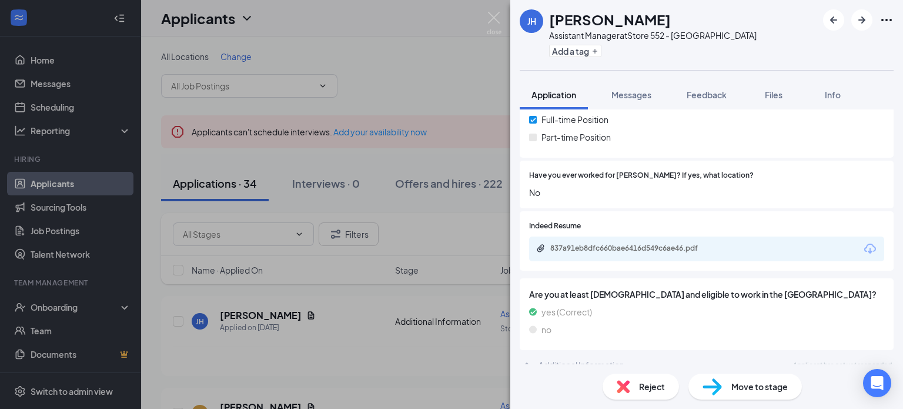
scroll to position [279, 0]
click at [645, 389] on span "Reject" at bounding box center [652, 386] width 26 height 13
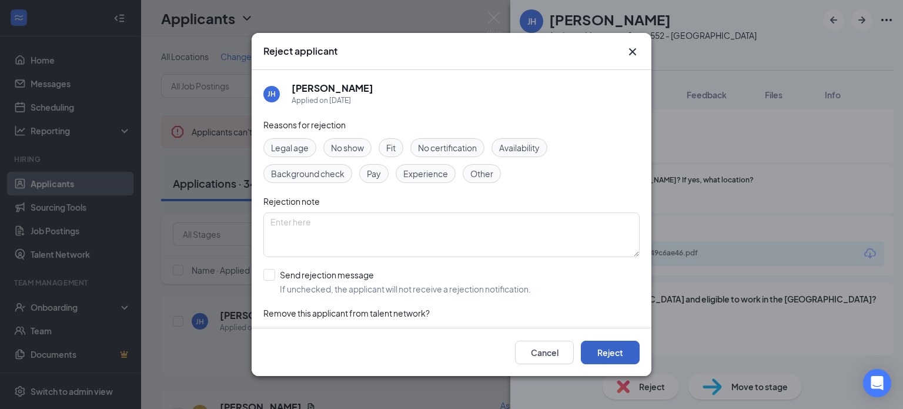
click at [590, 349] on button "Reject" at bounding box center [610, 352] width 59 height 24
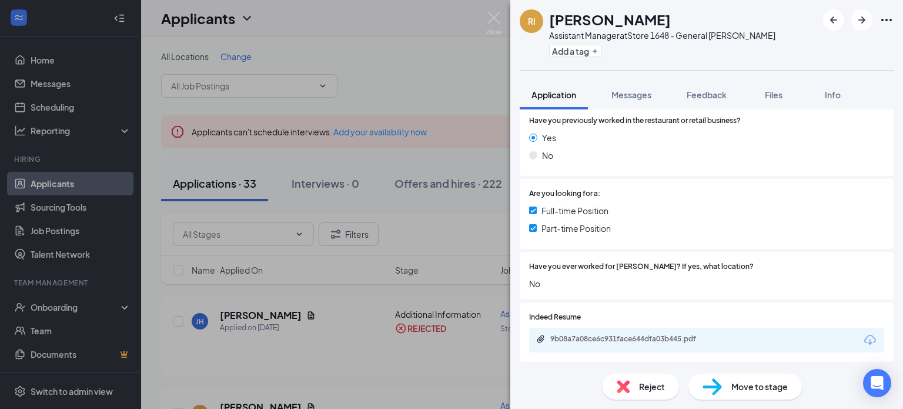
scroll to position [279, 0]
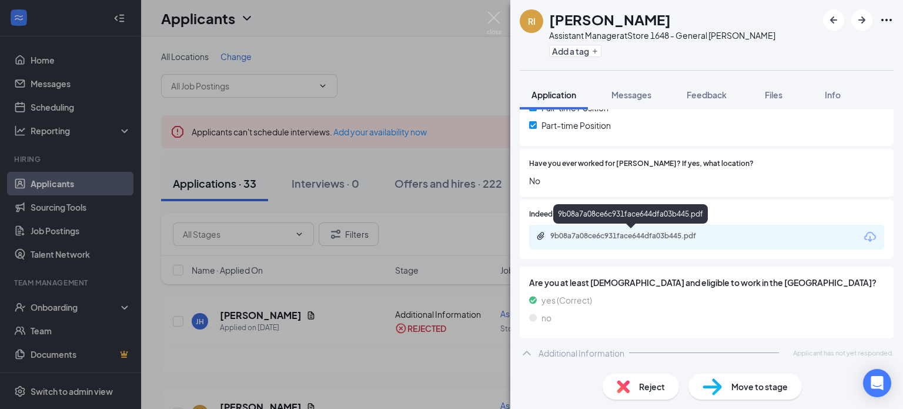
click at [644, 234] on div "9b08a7a08ce6c931face644dfa03b445.pdf" at bounding box center [632, 235] width 165 height 9
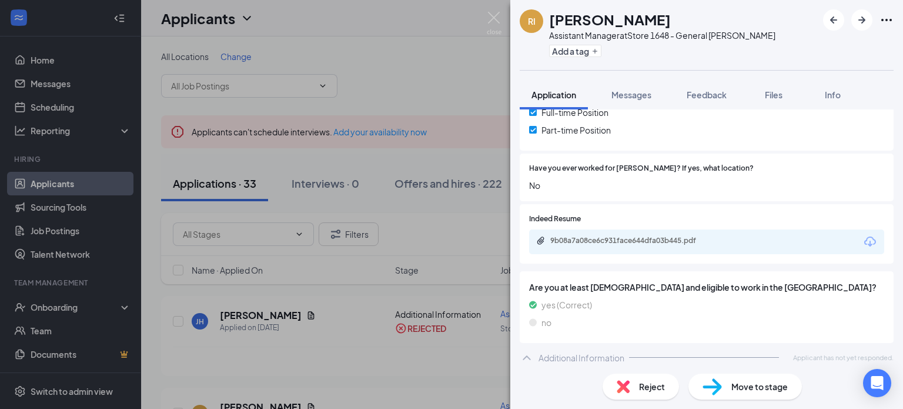
click at [654, 310] on div "yes (Correct)" at bounding box center [706, 304] width 355 height 13
click at [631, 387] on div "Reject" at bounding box center [640, 386] width 76 height 26
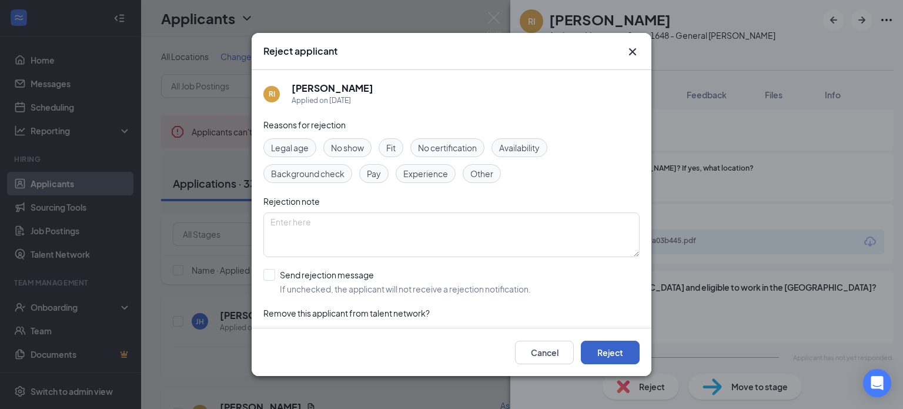
click at [612, 358] on button "Reject" at bounding box center [610, 352] width 59 height 24
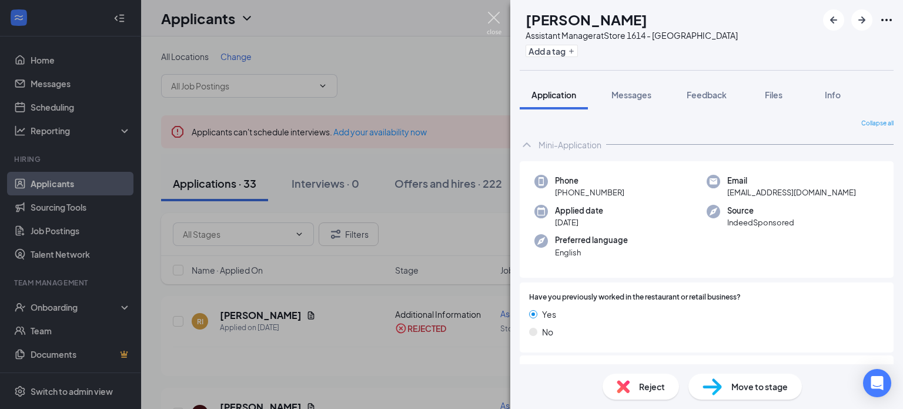
click at [493, 21] on img at bounding box center [494, 23] width 15 height 23
